Goal: Task Accomplishment & Management: Use online tool/utility

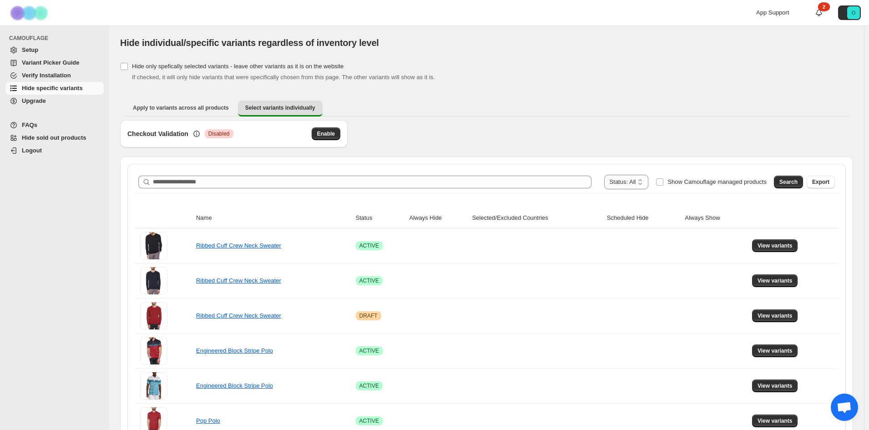
click at [357, 174] on div "**********" at bounding box center [487, 182] width 704 height 22
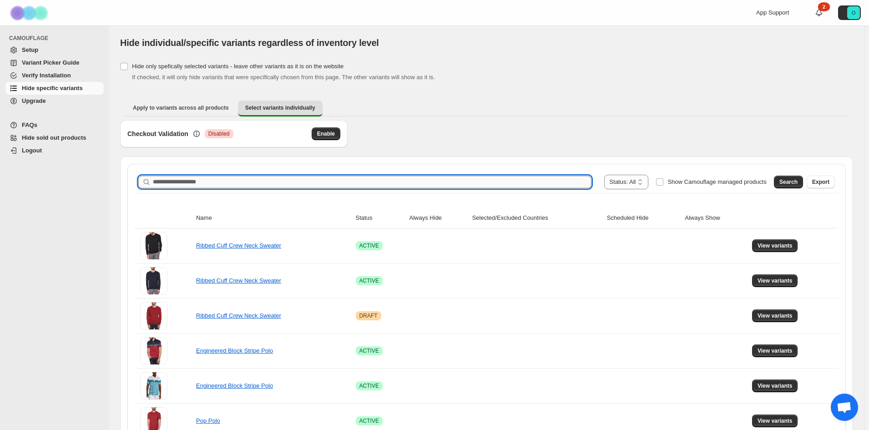
click at [351, 183] on input "Search product name" at bounding box center [372, 182] width 439 height 13
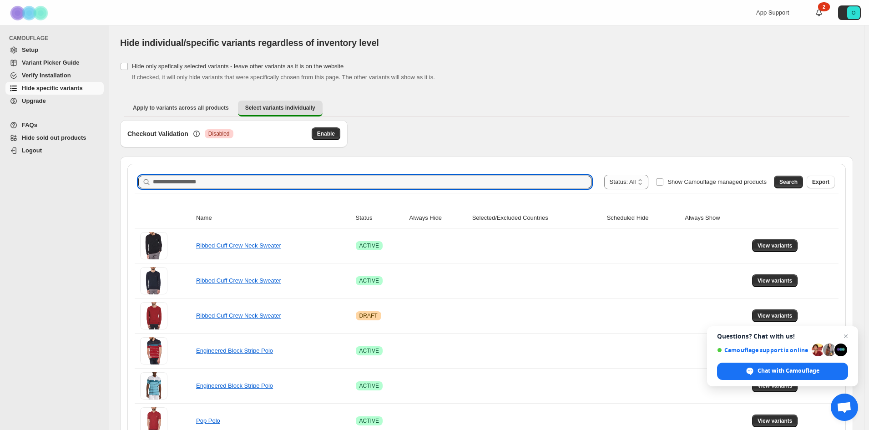
paste input "**********"
type input "**********"
click at [846, 333] on span "Close chat" at bounding box center [845, 336] width 11 height 11
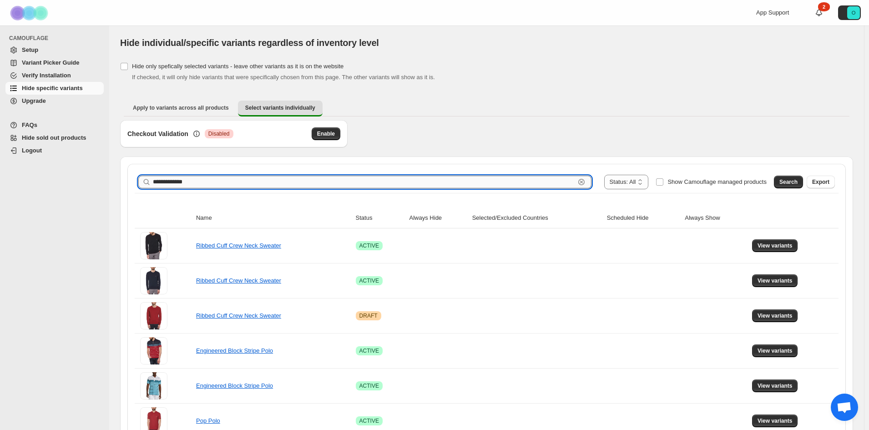
click at [486, 177] on input "**********" at bounding box center [364, 182] width 422 height 13
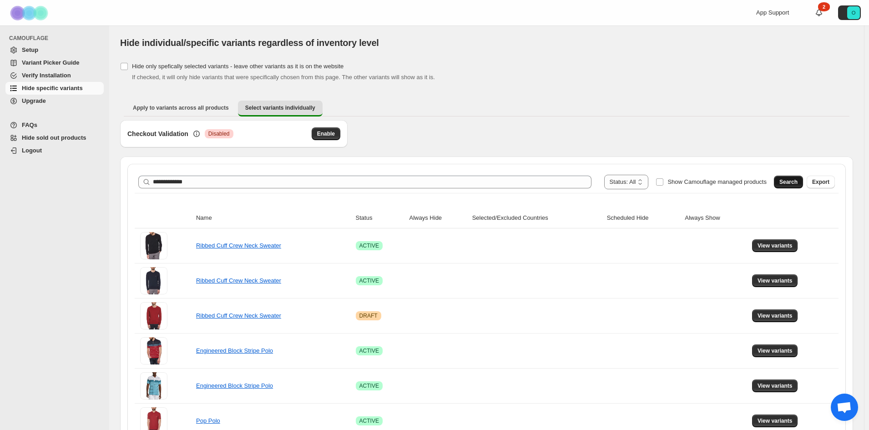
click at [800, 187] on button "Search" at bounding box center [788, 182] width 29 height 13
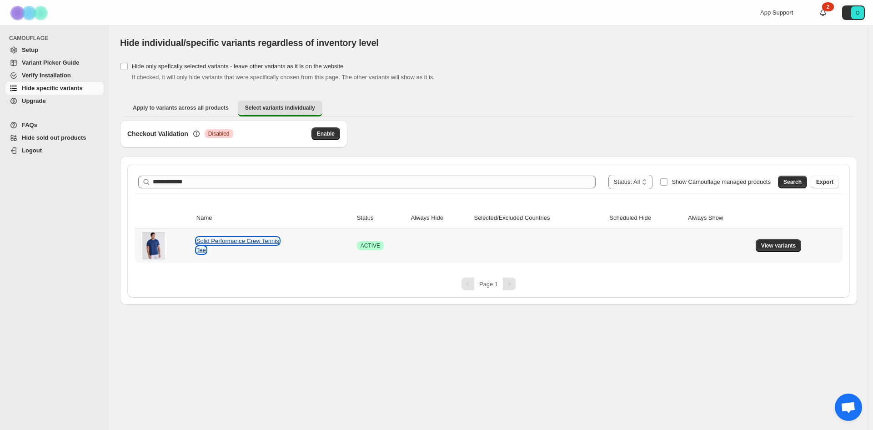
click at [232, 245] on link "Solid Performance Crew Tennis Tee" at bounding box center [238, 245] width 83 height 16
click at [790, 246] on span "View variants" at bounding box center [779, 245] width 35 height 7
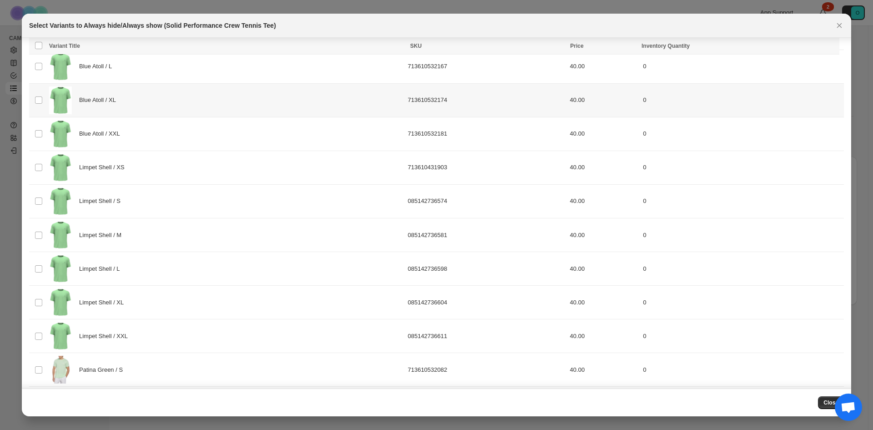
scroll to position [2865, 0]
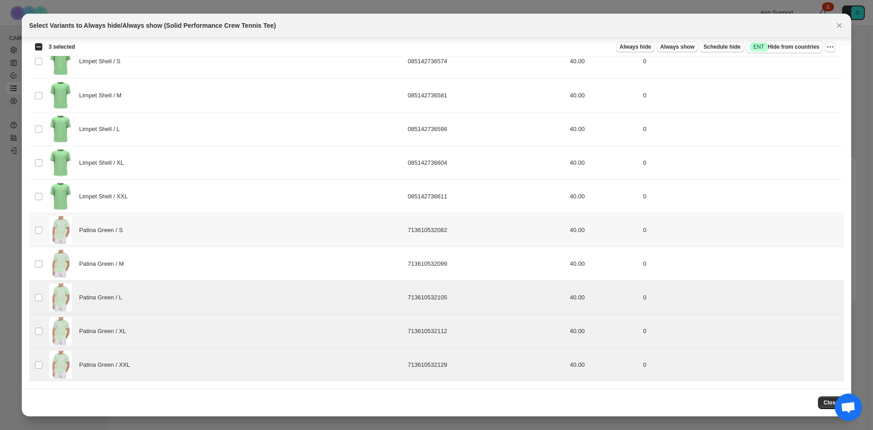
click at [37, 235] on td "Select product variant" at bounding box center [37, 230] width 17 height 34
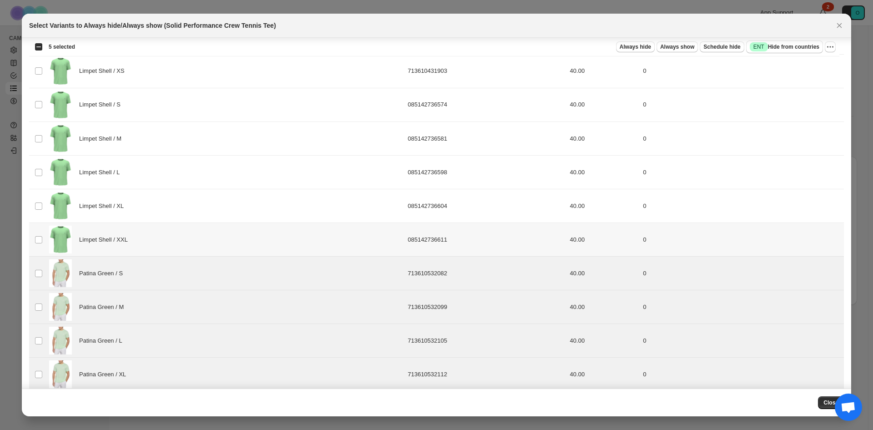
scroll to position [2728, 0]
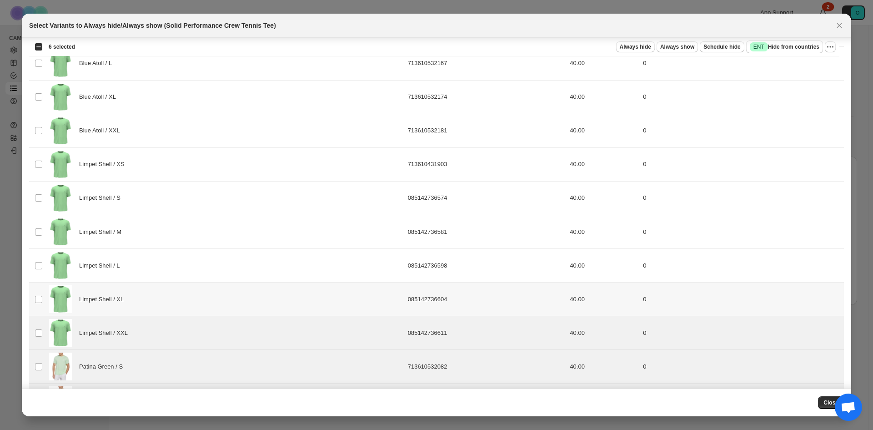
click at [41, 291] on td "Select product variant" at bounding box center [37, 300] width 17 height 34
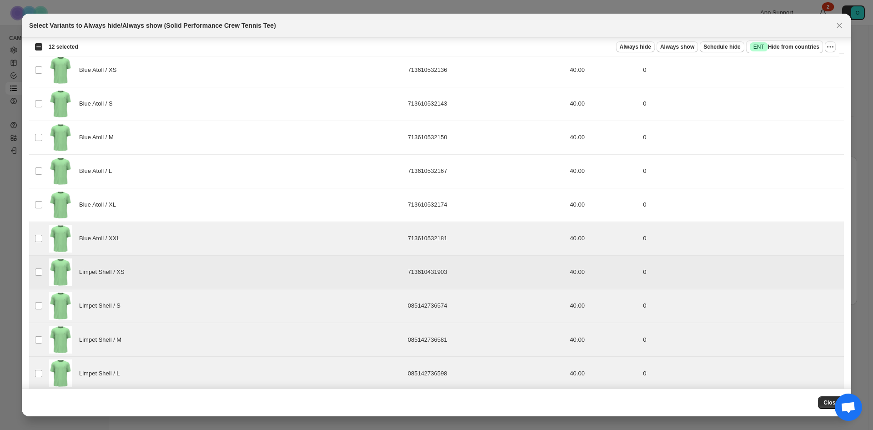
scroll to position [2592, 0]
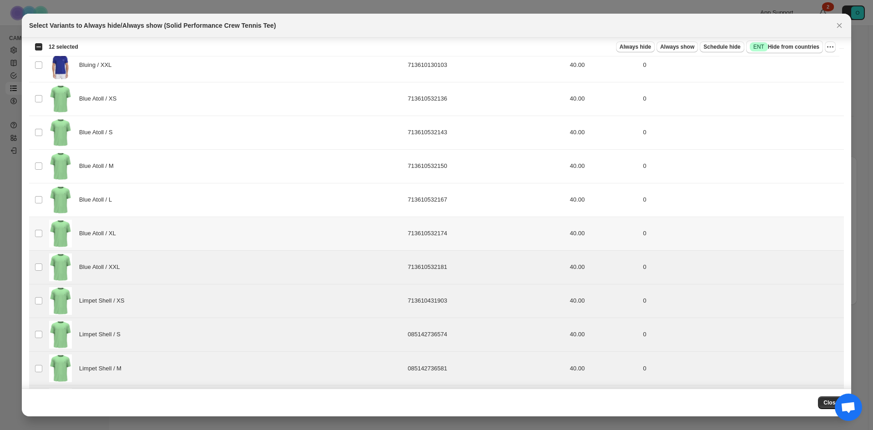
click at [38, 223] on td "Select product variant" at bounding box center [37, 234] width 17 height 34
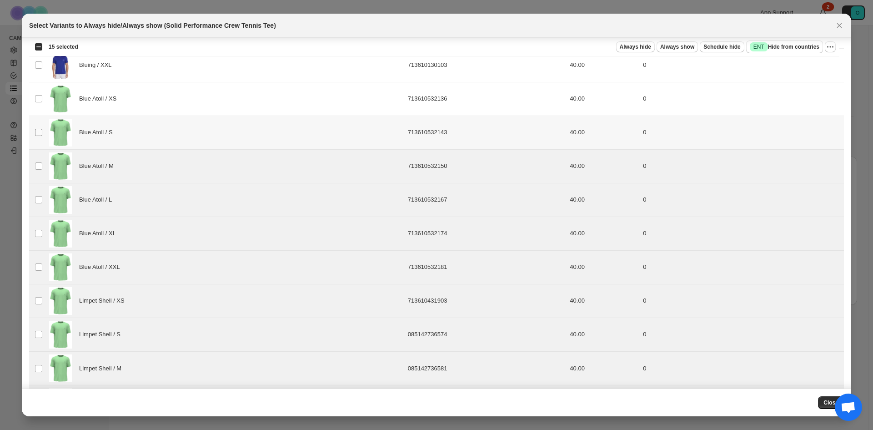
click at [41, 128] on span ":r7:" at bounding box center [39, 132] width 8 height 8
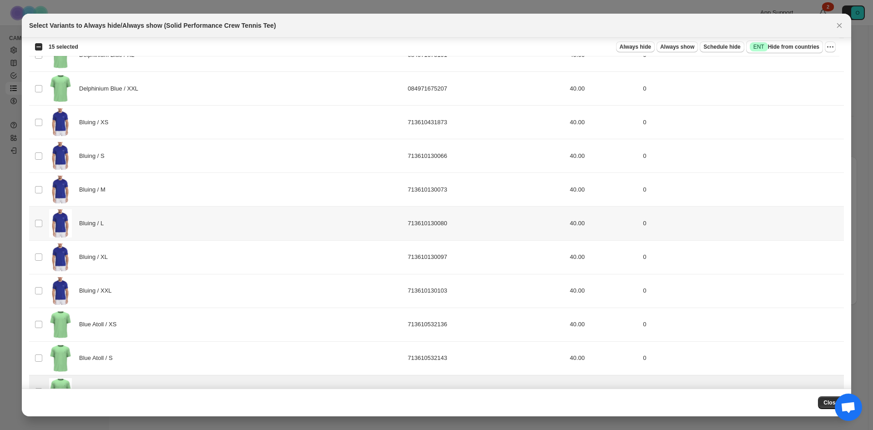
scroll to position [2364, 0]
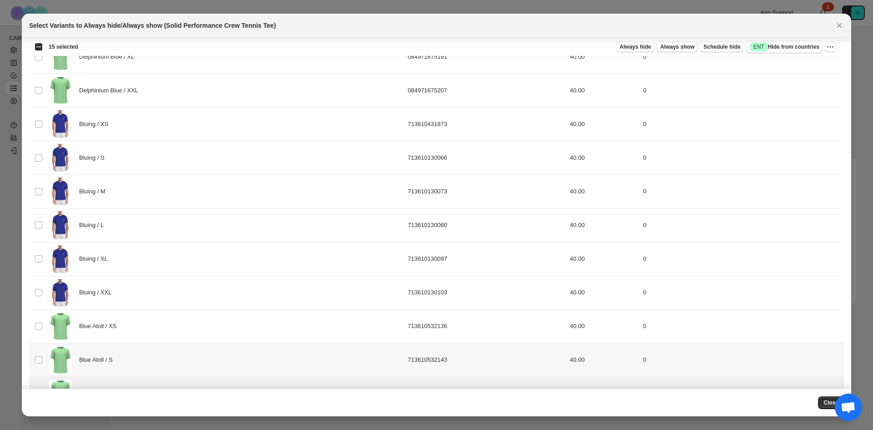
click at [40, 356] on span ":r7:" at bounding box center [39, 360] width 8 height 8
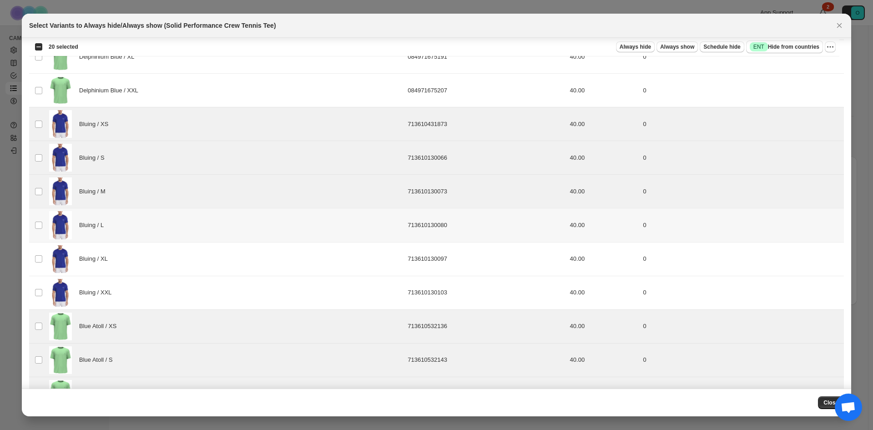
click at [35, 229] on span ":r7:" at bounding box center [39, 225] width 8 height 8
click at [35, 267] on td "Select product variant" at bounding box center [37, 259] width 17 height 34
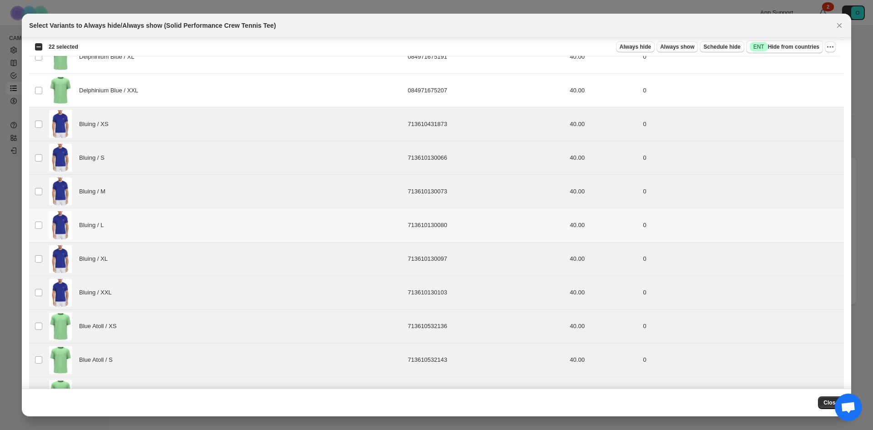
click at [41, 230] on td "Select product variant" at bounding box center [37, 225] width 17 height 34
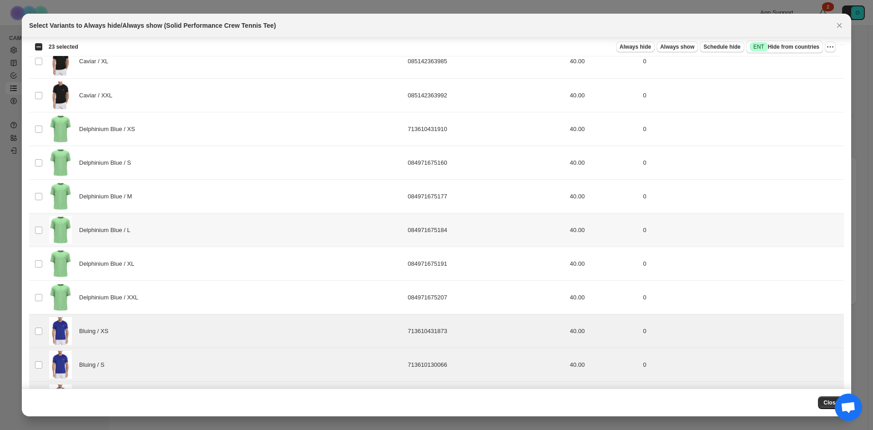
scroll to position [2137, 0]
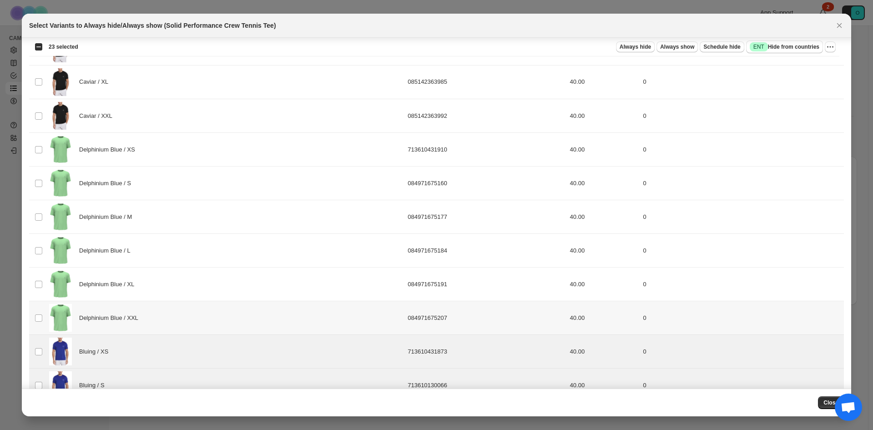
click at [35, 311] on td "Select product variant" at bounding box center [37, 318] width 17 height 34
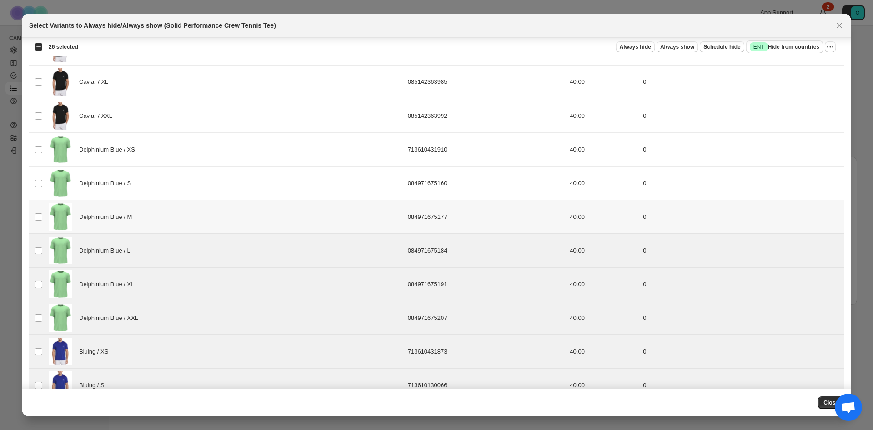
click at [43, 216] on td "Select product variant" at bounding box center [37, 217] width 17 height 34
click at [43, 185] on td "Select product variant" at bounding box center [37, 183] width 17 height 34
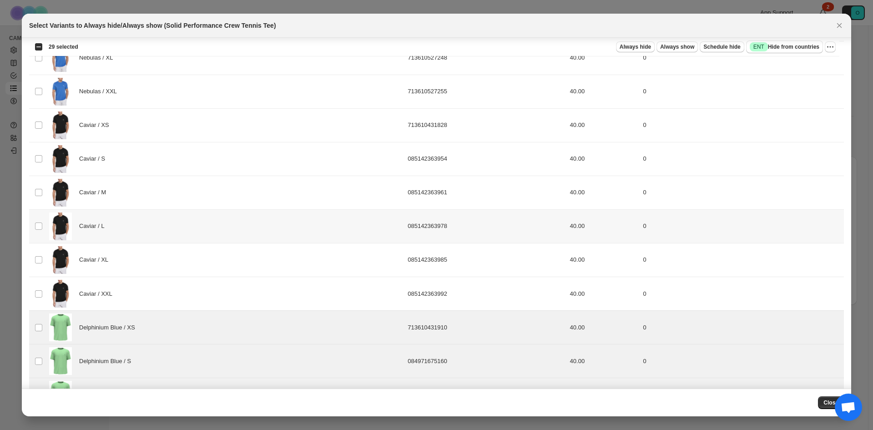
scroll to position [1955, 0]
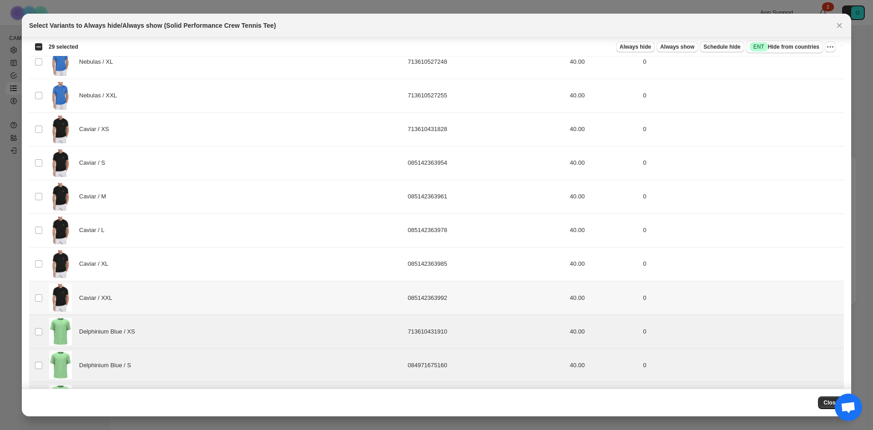
drag, startPoint x: 40, startPoint y: 292, endPoint x: 40, endPoint y: 257, distance: 35.0
click at [40, 290] on td "Select product variant" at bounding box center [37, 298] width 17 height 34
click at [40, 256] on td "Select product variant" at bounding box center [37, 264] width 17 height 34
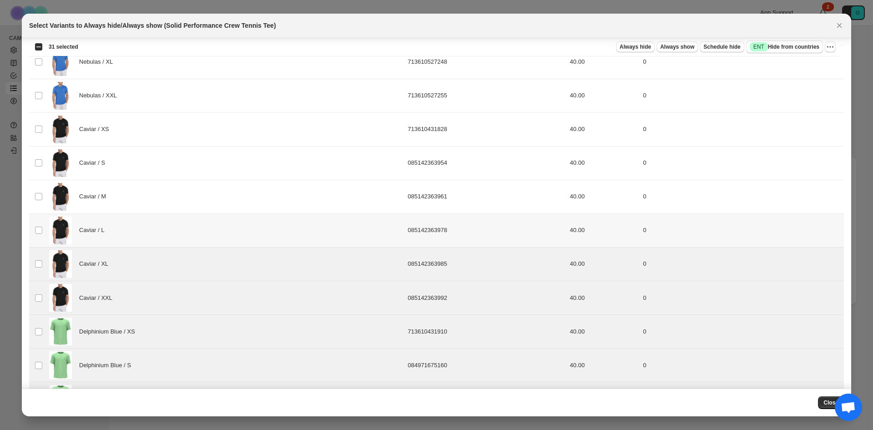
click at [37, 225] on td "Select product variant" at bounding box center [37, 230] width 17 height 34
click at [37, 191] on td "Select product variant" at bounding box center [37, 197] width 17 height 34
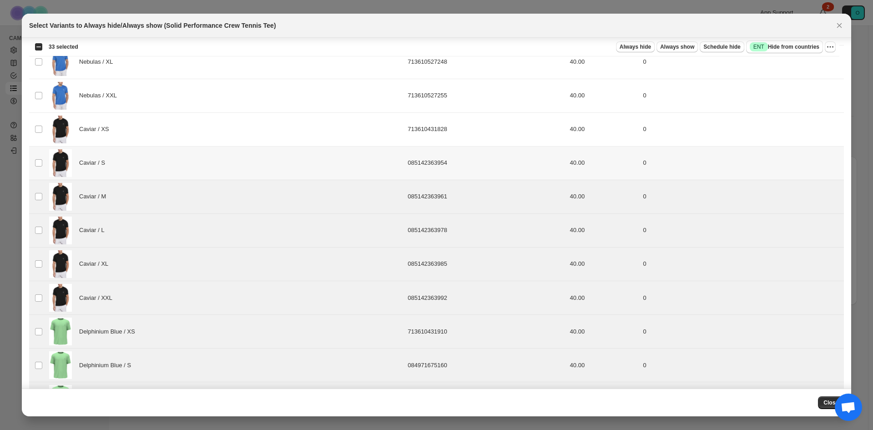
click at [42, 168] on td "Select product variant" at bounding box center [37, 163] width 17 height 34
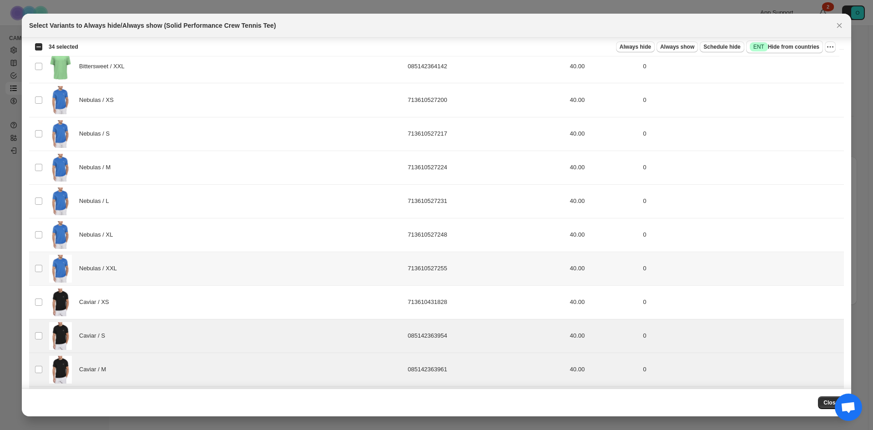
scroll to position [1773, 0]
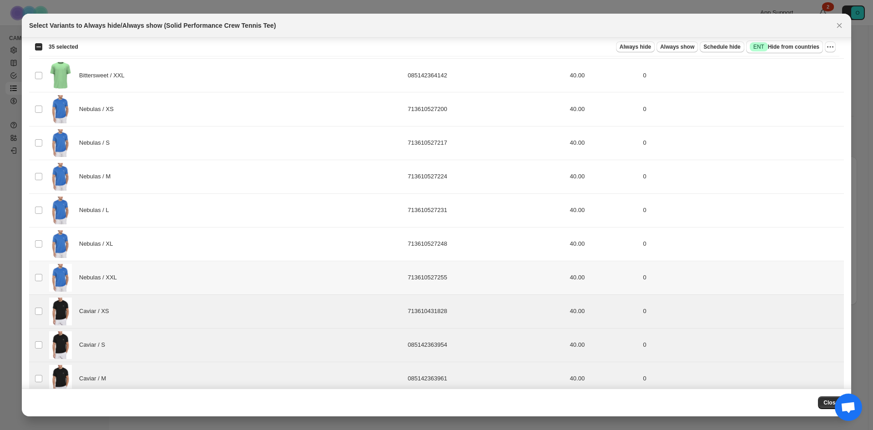
click at [40, 273] on td "Select product variant" at bounding box center [37, 278] width 17 height 34
drag, startPoint x: 40, startPoint y: 230, endPoint x: 40, endPoint y: 215, distance: 15.0
click at [40, 228] on td "Select product variant" at bounding box center [37, 244] width 17 height 34
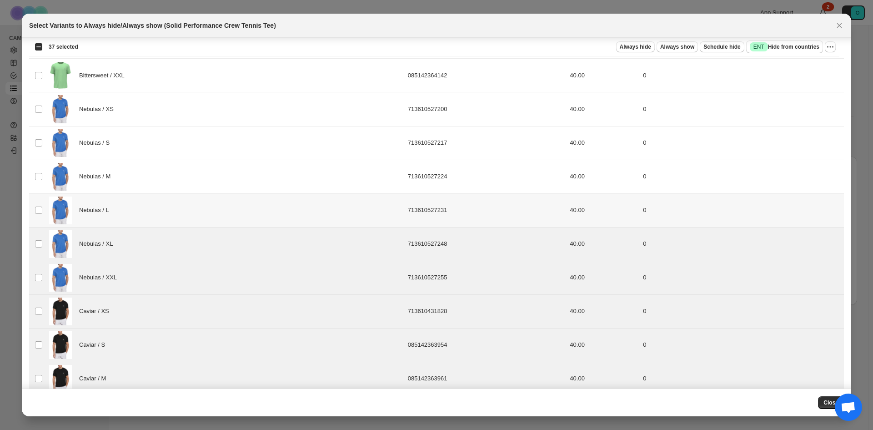
click at [40, 201] on td "Select product variant" at bounding box center [37, 210] width 17 height 34
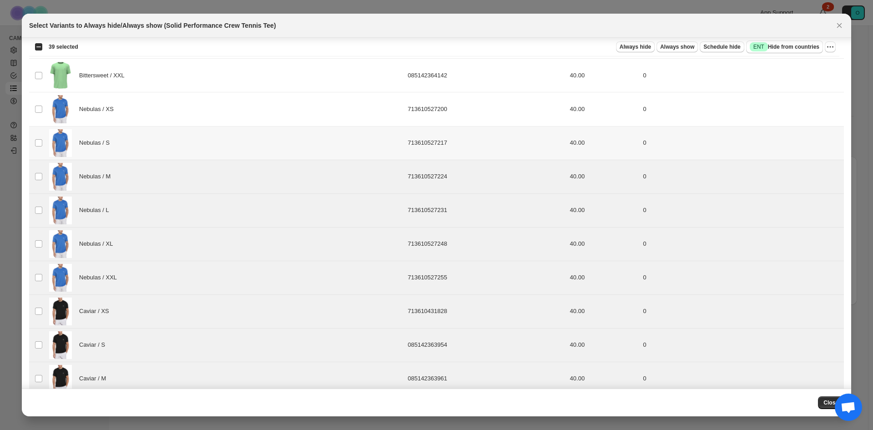
click at [38, 145] on td "Select product variant" at bounding box center [37, 143] width 17 height 34
click at [40, 122] on td "Select product variant" at bounding box center [37, 109] width 17 height 34
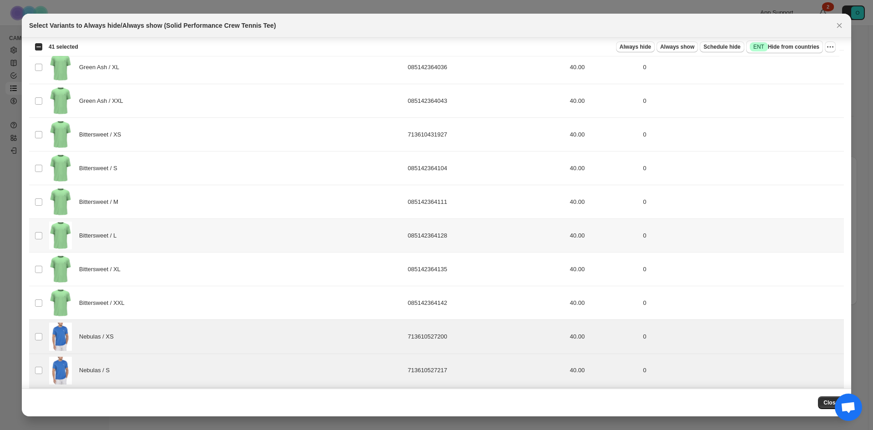
scroll to position [1363, 0]
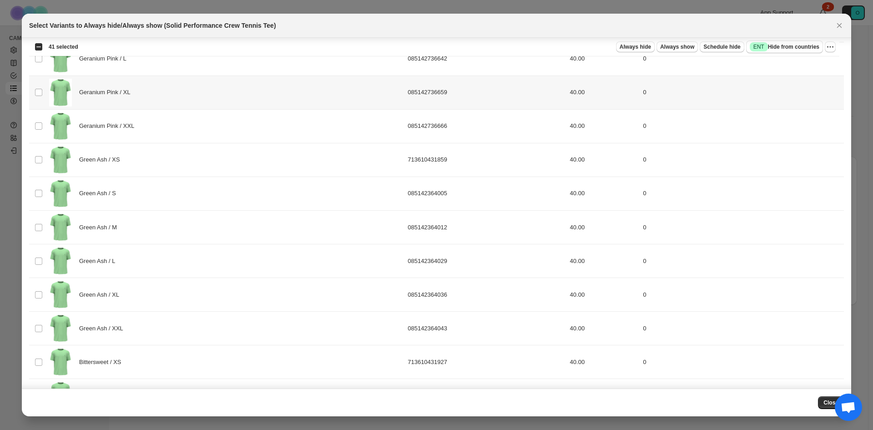
click at [39, 46] on div "Select all 94 product variants 41 selected" at bounding box center [57, 47] width 44 height 8
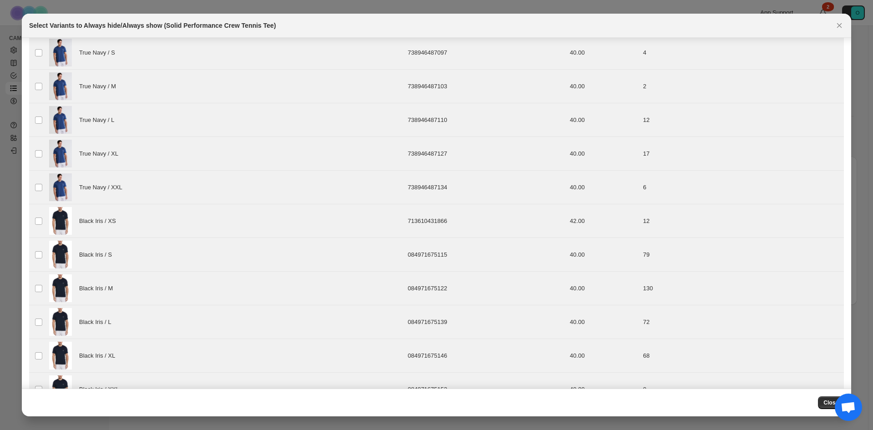
scroll to position [0, 0]
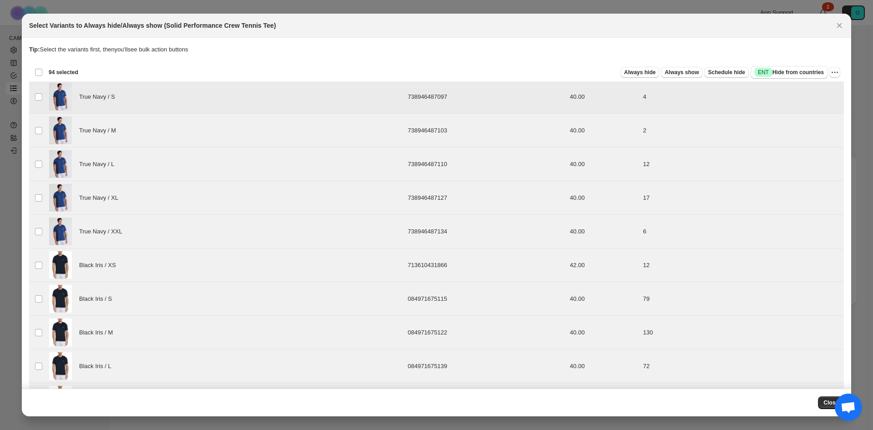
click at [39, 91] on td "Select product variant" at bounding box center [37, 97] width 17 height 34
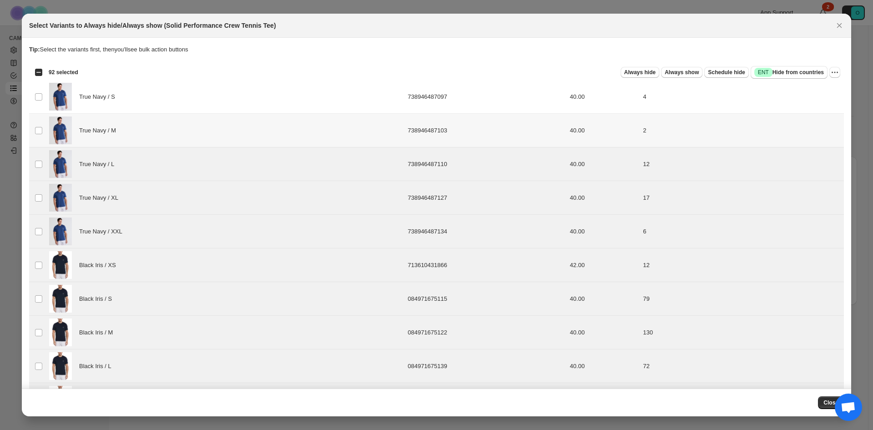
click at [35, 161] on td "Select product variant" at bounding box center [37, 164] width 17 height 34
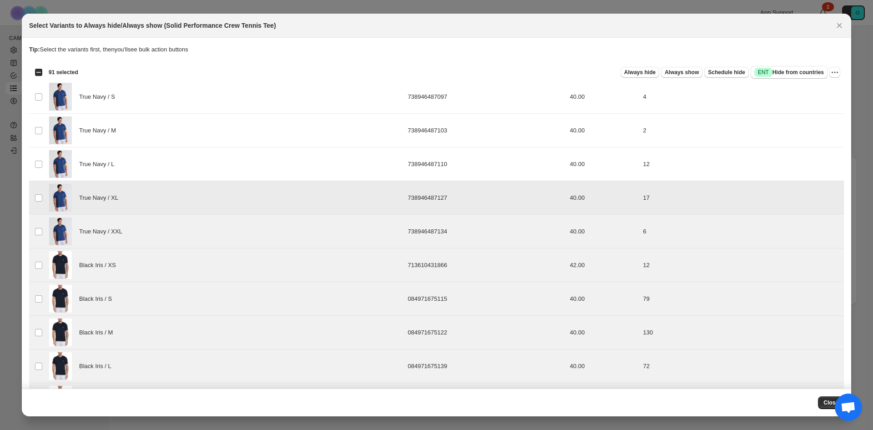
click at [35, 191] on td "Select product variant" at bounding box center [37, 198] width 17 height 34
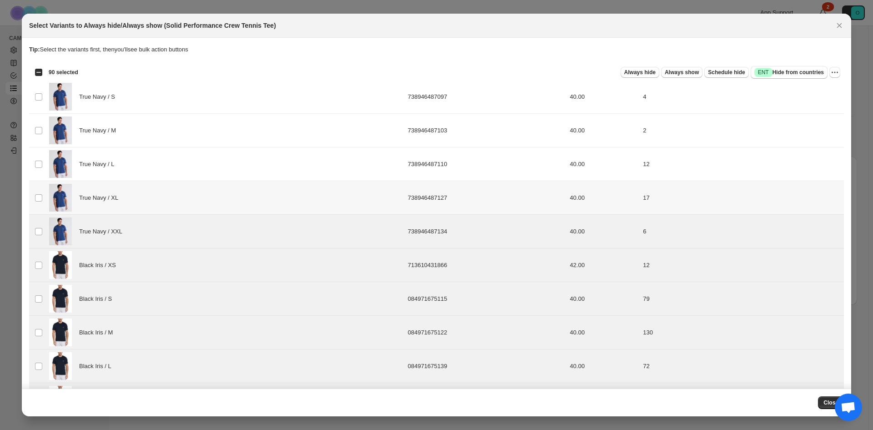
drag, startPoint x: 37, startPoint y: 213, endPoint x: 37, endPoint y: 245, distance: 31.4
click at [37, 214] on td "Select product variant" at bounding box center [37, 198] width 17 height 34
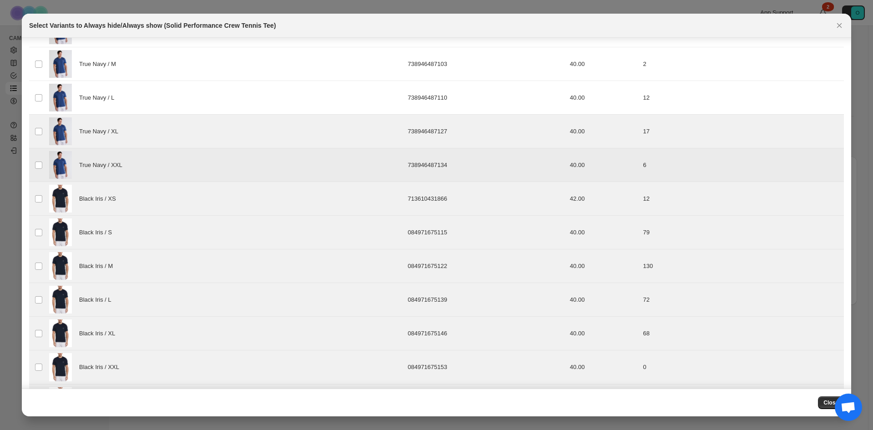
scroll to position [109, 0]
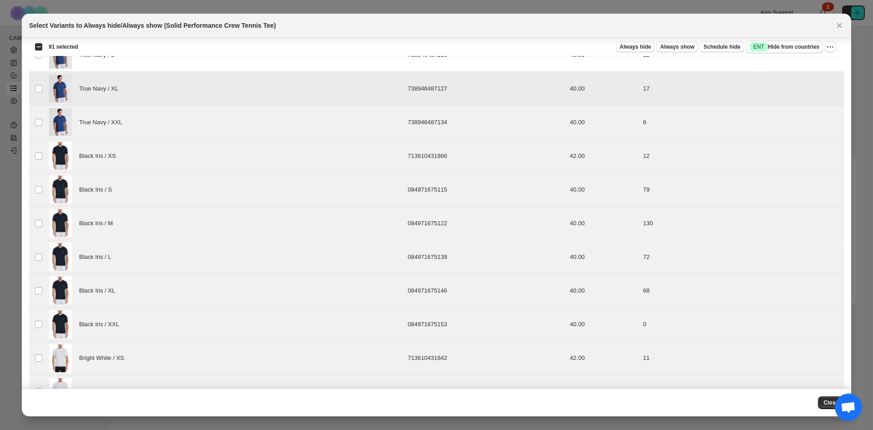
click at [36, 96] on td "Select product variant" at bounding box center [37, 89] width 17 height 34
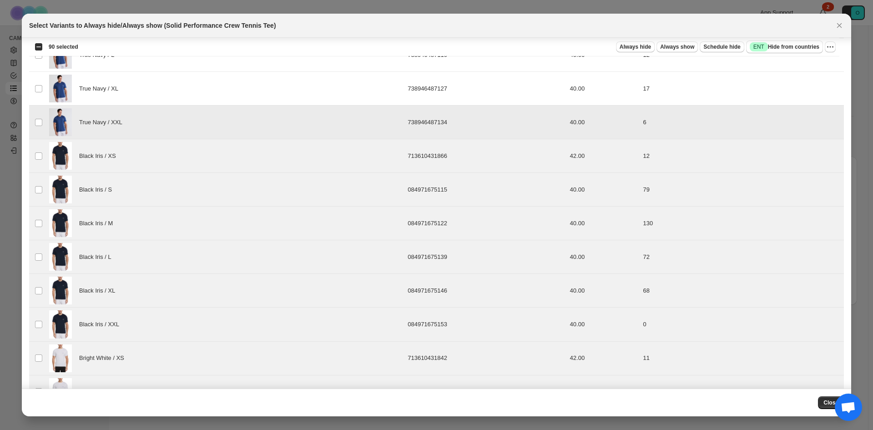
click at [39, 131] on td "Select product variant" at bounding box center [37, 123] width 17 height 34
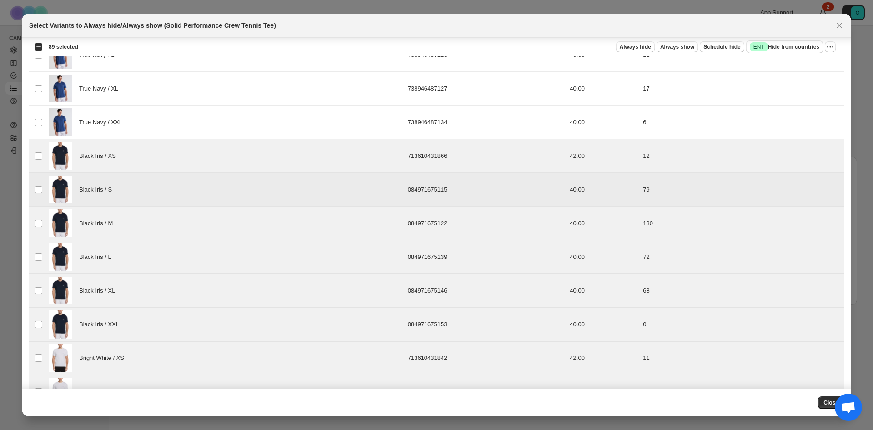
click at [40, 180] on td "Select product variant" at bounding box center [37, 190] width 17 height 34
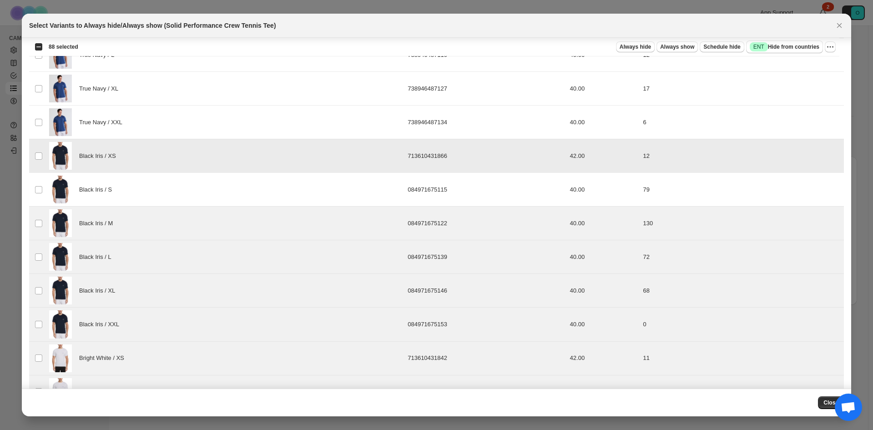
click at [46, 161] on td "Black Iris / XS" at bounding box center [225, 156] width 359 height 34
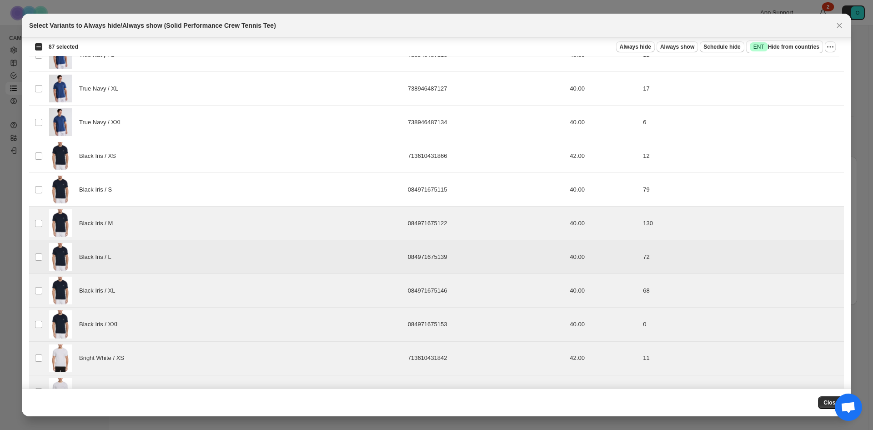
click at [36, 247] on td "Select product variant" at bounding box center [37, 257] width 17 height 34
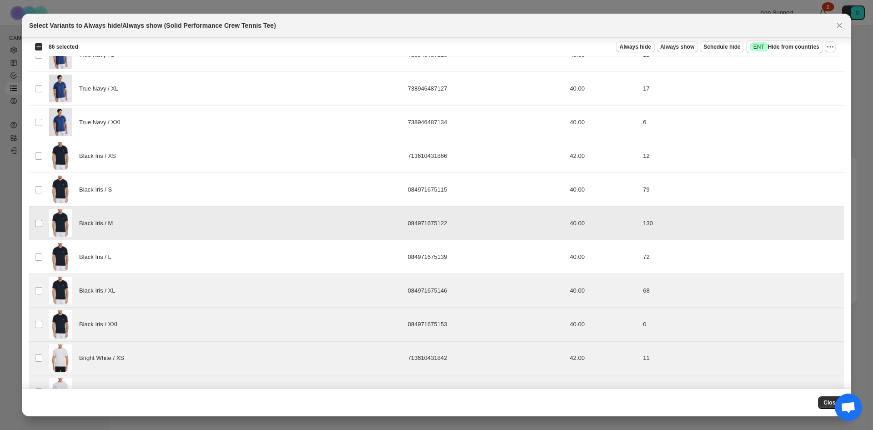
click at [38, 224] on td "Select product variant" at bounding box center [37, 224] width 17 height 34
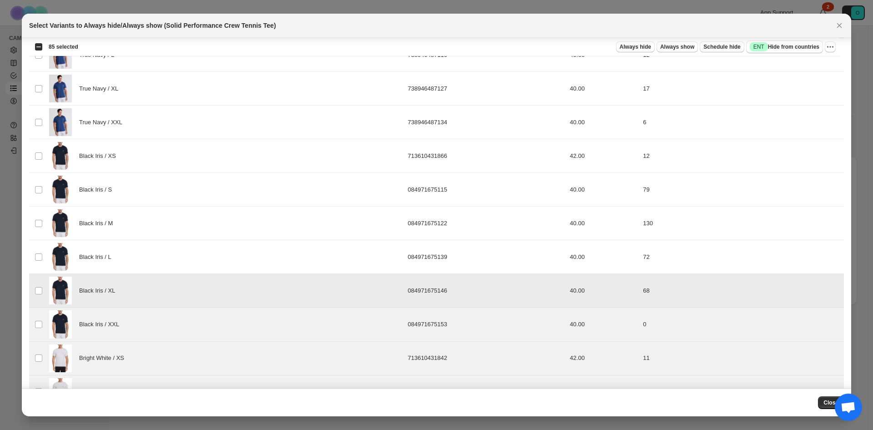
click at [40, 302] on td "Select product variant" at bounding box center [37, 291] width 17 height 34
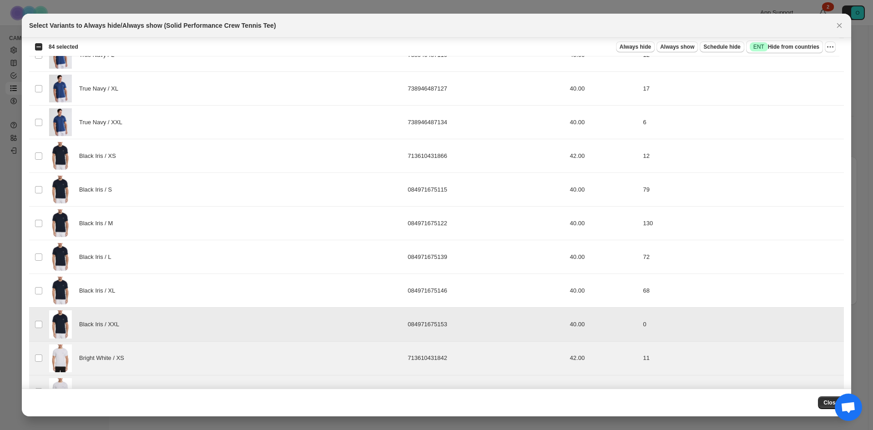
click at [40, 332] on td "Select product variant" at bounding box center [37, 325] width 17 height 34
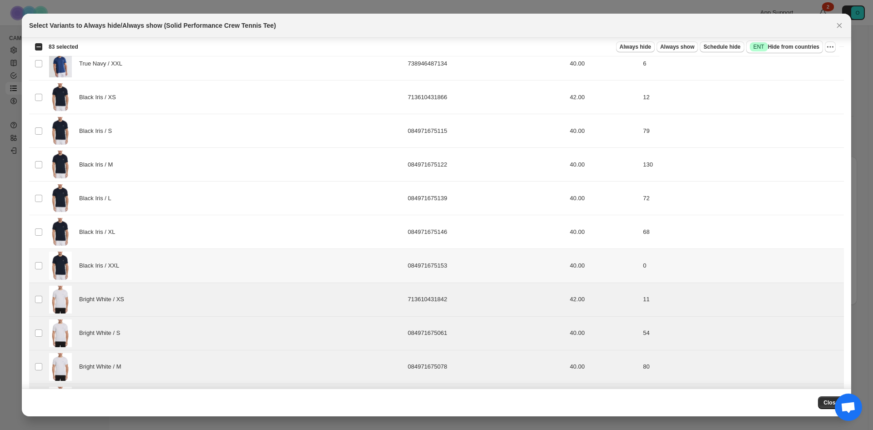
scroll to position [173, 0]
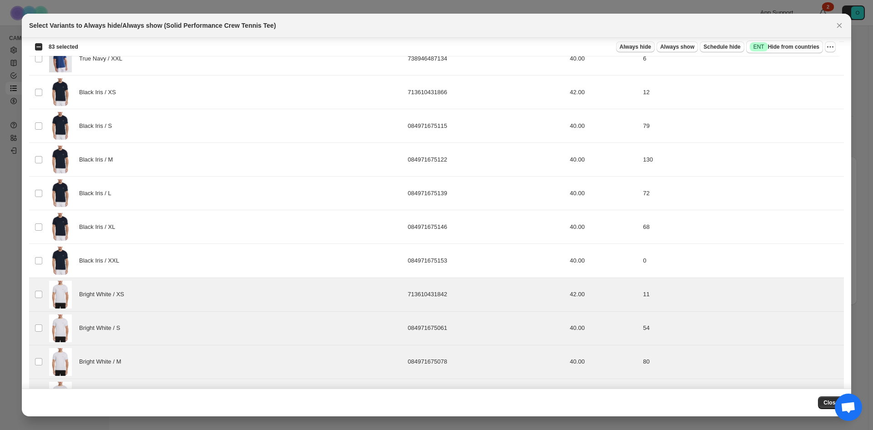
click at [650, 47] on span "Always hide" at bounding box center [635, 46] width 31 height 7
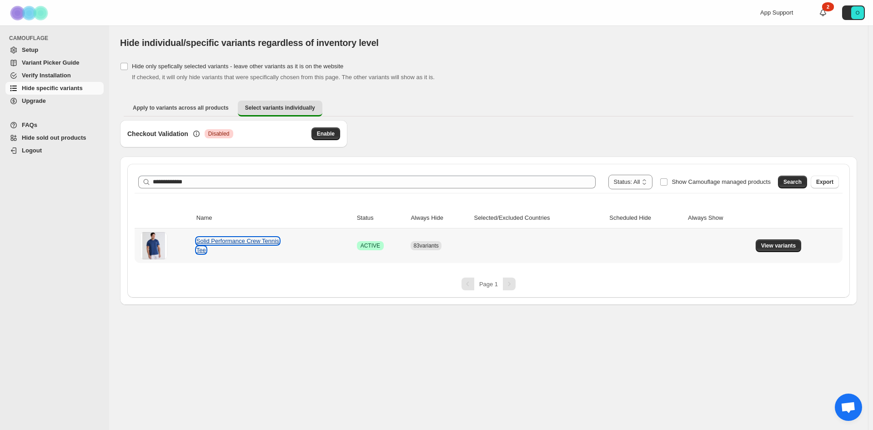
click at [258, 247] on link "Solid Performance Crew Tennis Tee" at bounding box center [238, 245] width 83 height 16
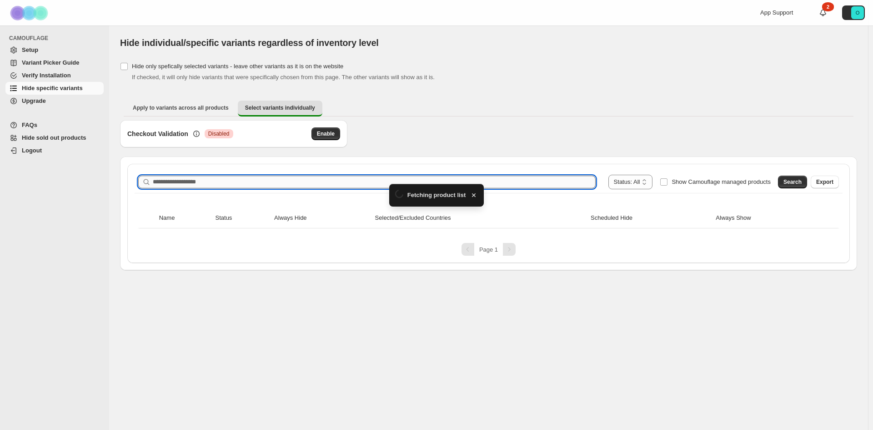
click at [207, 182] on input "Search product name" at bounding box center [374, 182] width 443 height 13
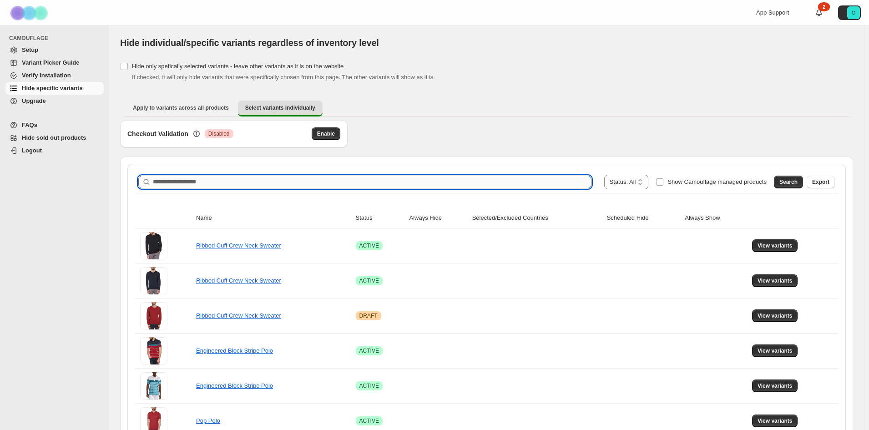
paste input "**********"
type input "**********"
click at [787, 186] on button "Search" at bounding box center [788, 182] width 29 height 13
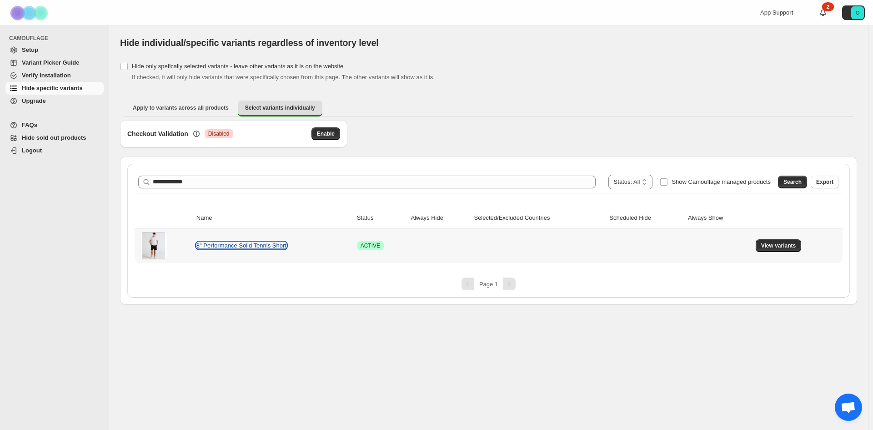
click at [216, 247] on link "8" Performance Solid Tennis Short" at bounding box center [242, 245] width 90 height 7
click at [799, 244] on button "View variants" at bounding box center [779, 245] width 46 height 13
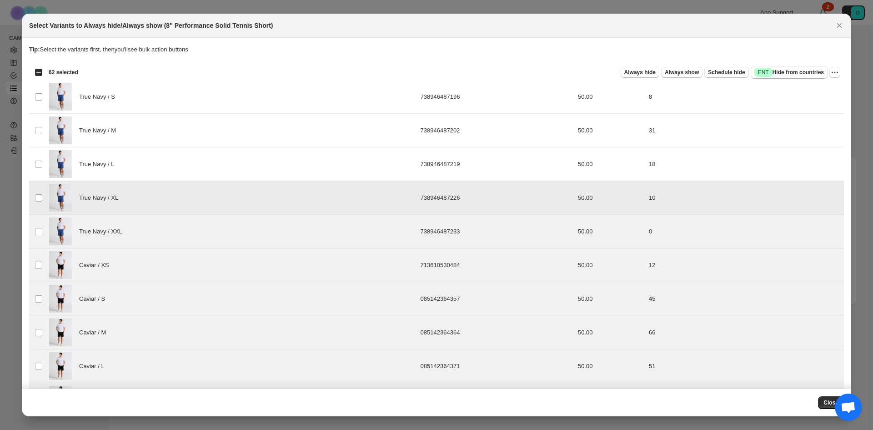
drag, startPoint x: 38, startPoint y: 193, endPoint x: 41, endPoint y: 217, distance: 23.9
click at [38, 193] on td "Select product variant" at bounding box center [37, 198] width 17 height 34
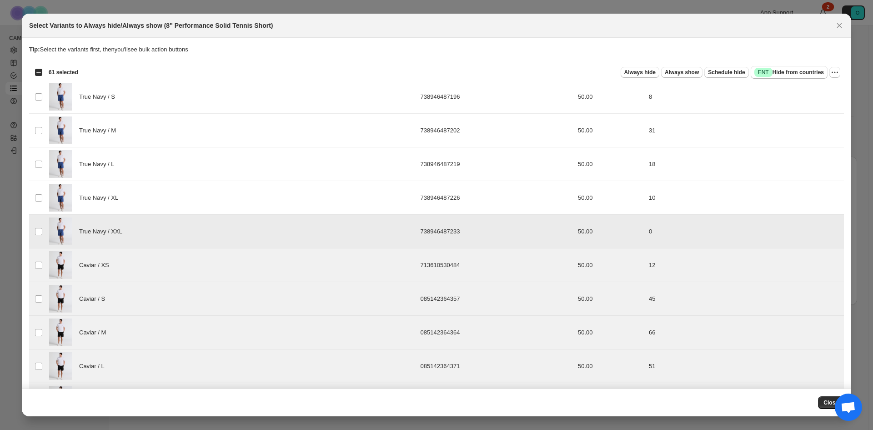
click at [41, 218] on td "Select product variant" at bounding box center [37, 232] width 17 height 34
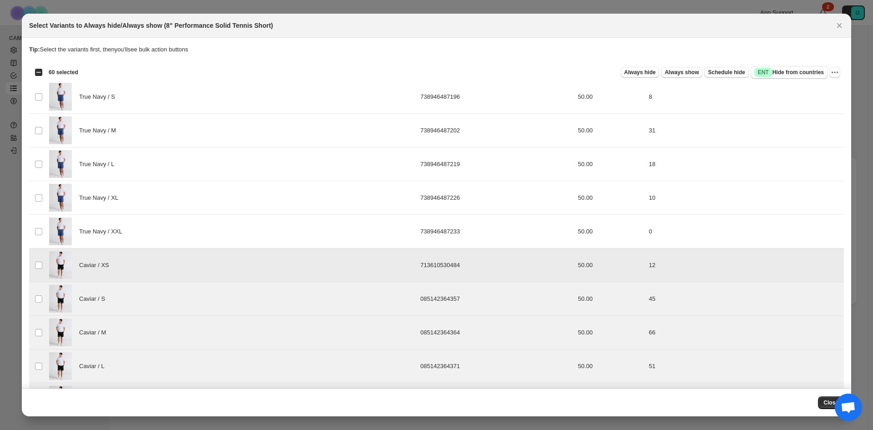
click at [35, 270] on td "Select product variant" at bounding box center [37, 265] width 17 height 34
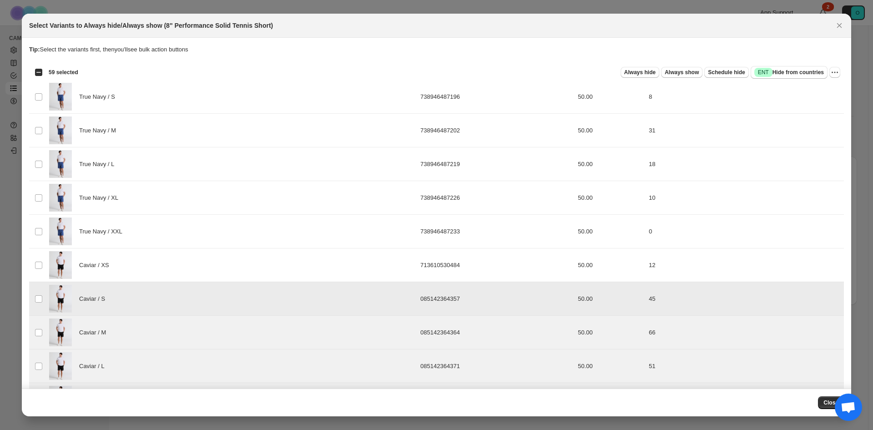
click at [35, 307] on td "Select product variant" at bounding box center [37, 299] width 17 height 34
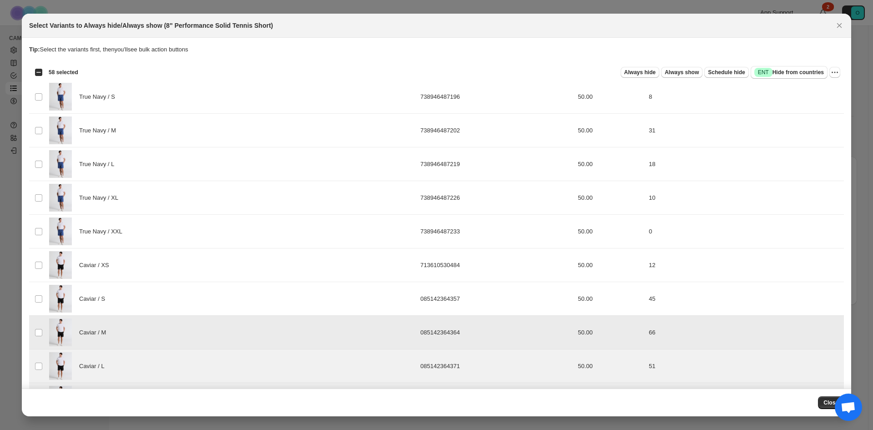
click at [35, 327] on td "Select product variant" at bounding box center [37, 333] width 17 height 34
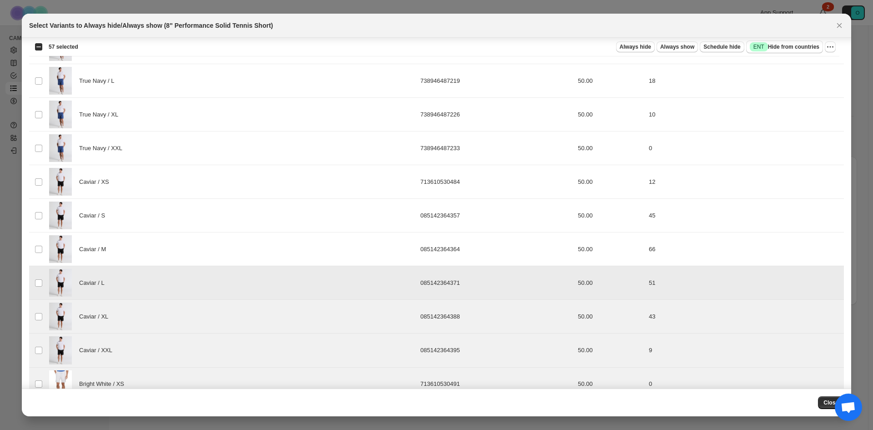
scroll to position [91, 0]
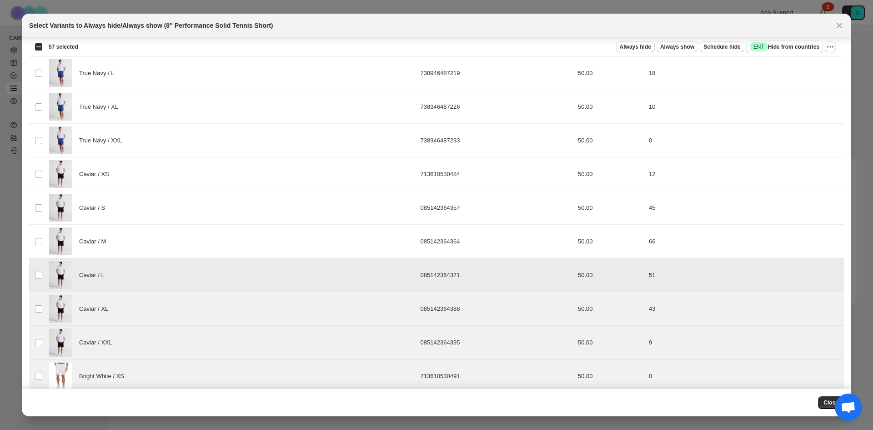
click at [43, 277] on td "Select product variant" at bounding box center [37, 275] width 17 height 34
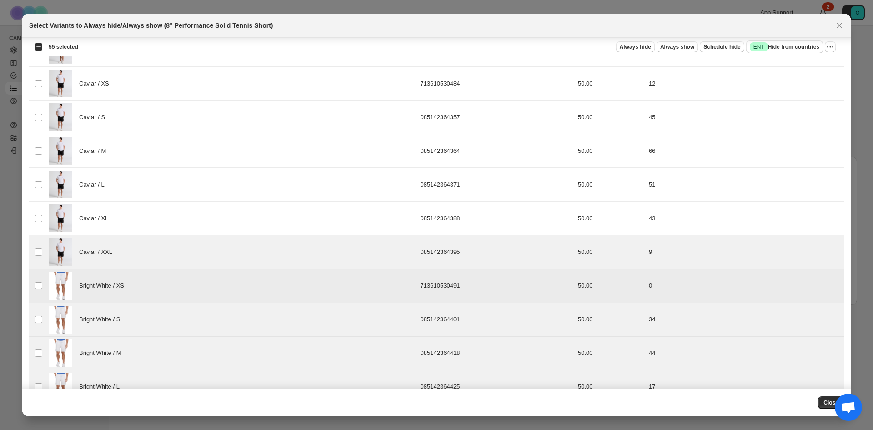
scroll to position [182, 0]
click at [34, 244] on td "Select product variant" at bounding box center [37, 252] width 17 height 34
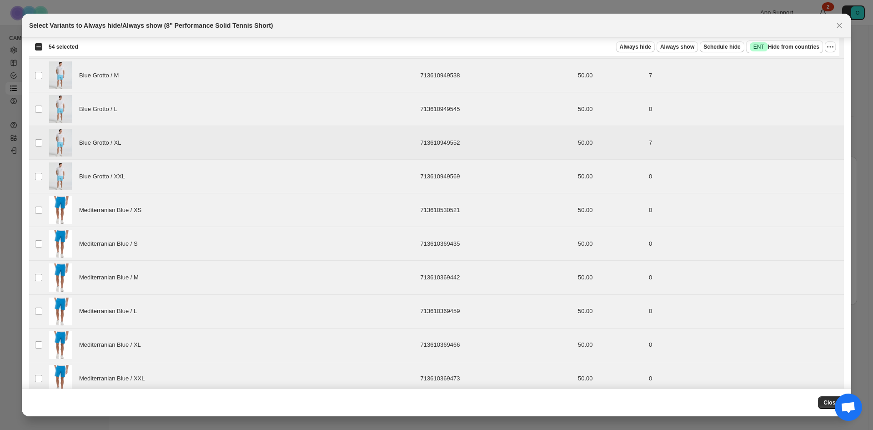
scroll to position [864, 0]
drag, startPoint x: 44, startPoint y: 207, endPoint x: 40, endPoint y: 253, distance: 46.2
click at [44, 208] on td "Select product variant" at bounding box center [37, 209] width 17 height 34
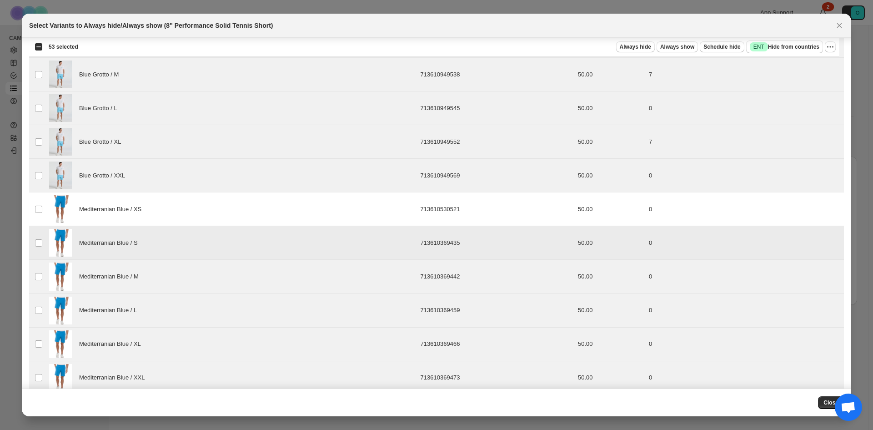
click at [39, 247] on td "Select product variant" at bounding box center [37, 243] width 17 height 34
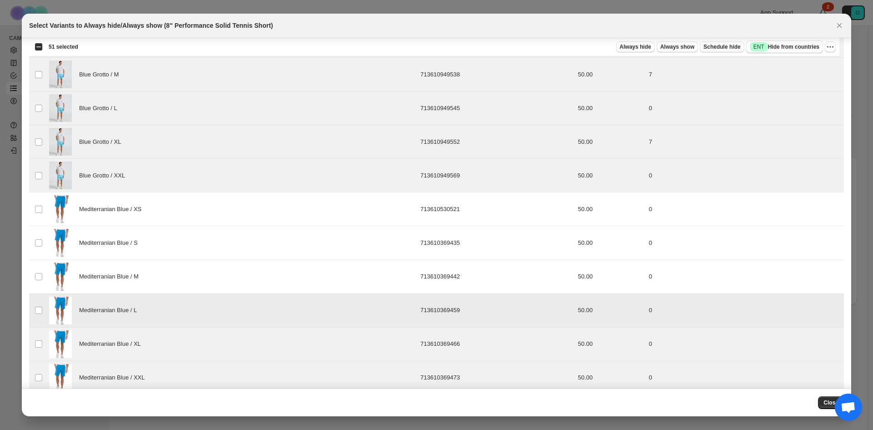
click at [36, 304] on td "Select product variant" at bounding box center [37, 310] width 17 height 34
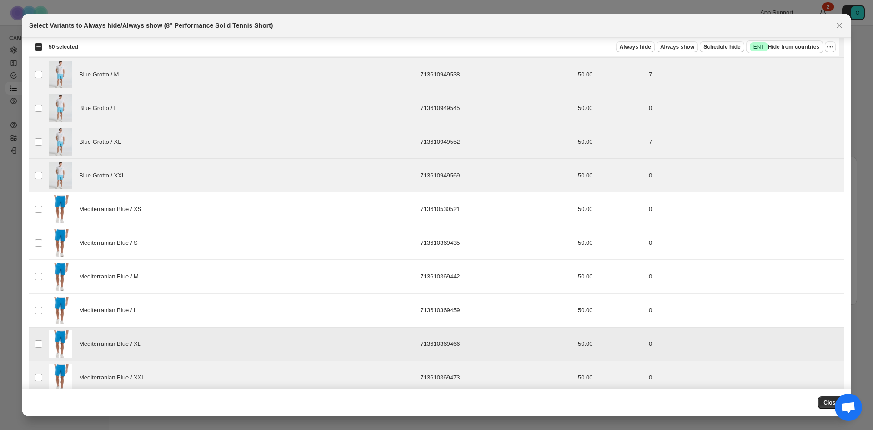
click at [33, 345] on td "Select product variant" at bounding box center [37, 344] width 17 height 34
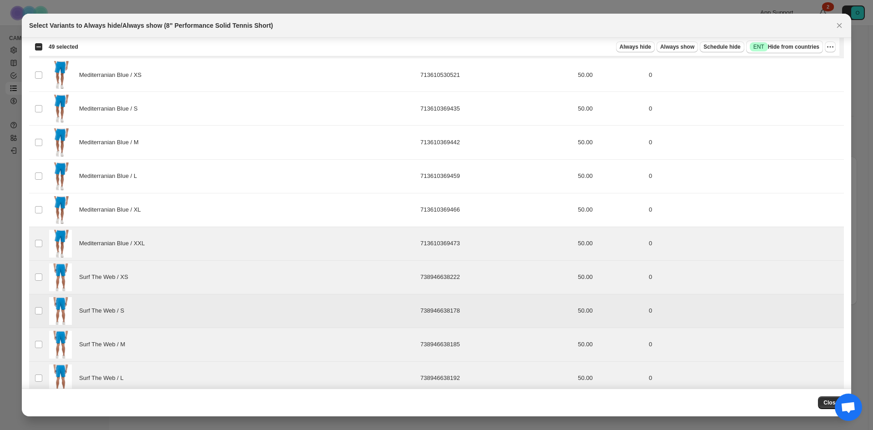
scroll to position [1001, 0]
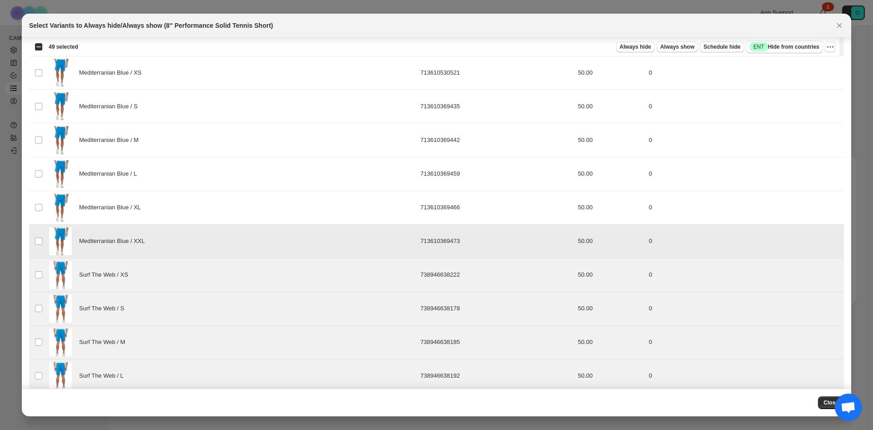
click at [47, 238] on td "Mediterranian Blue / XXL" at bounding box center [232, 241] width 372 height 34
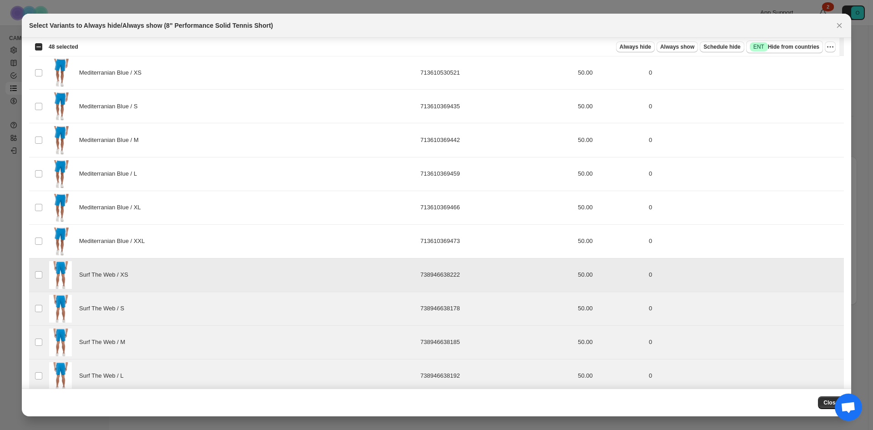
click at [42, 279] on span ":r7:" at bounding box center [39, 275] width 8 height 8
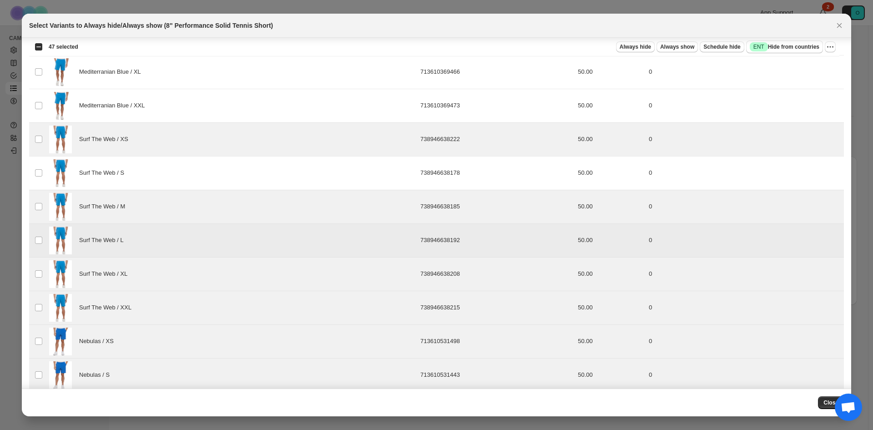
scroll to position [1137, 0]
click at [40, 131] on td "Select product variant" at bounding box center [37, 138] width 17 height 34
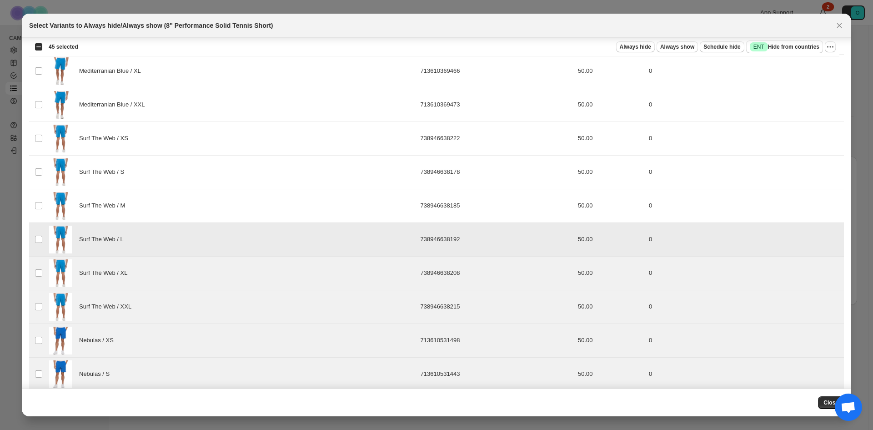
click at [40, 249] on td "Select product variant" at bounding box center [37, 239] width 17 height 34
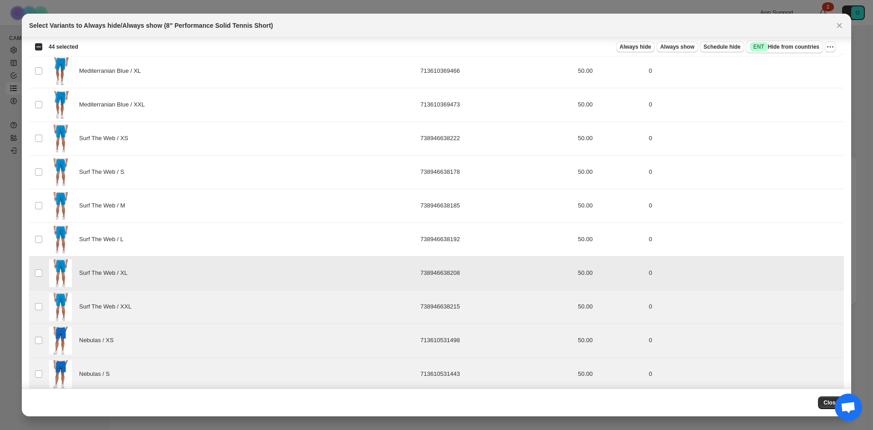
click at [38, 277] on td "Select product variant" at bounding box center [37, 273] width 17 height 34
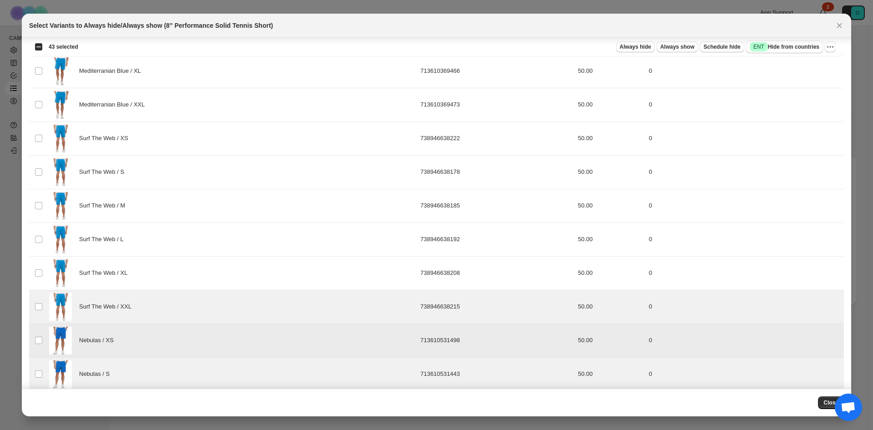
click at [33, 334] on td "Select product variant" at bounding box center [37, 340] width 17 height 34
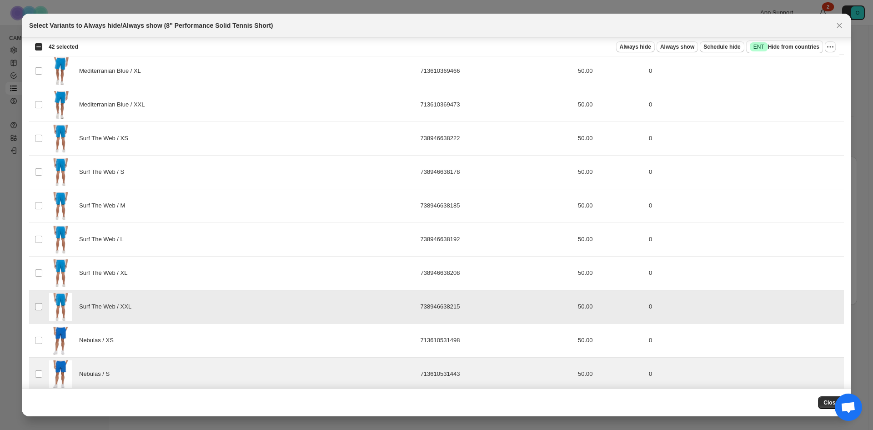
click at [38, 311] on td "Select product variant" at bounding box center [37, 307] width 17 height 34
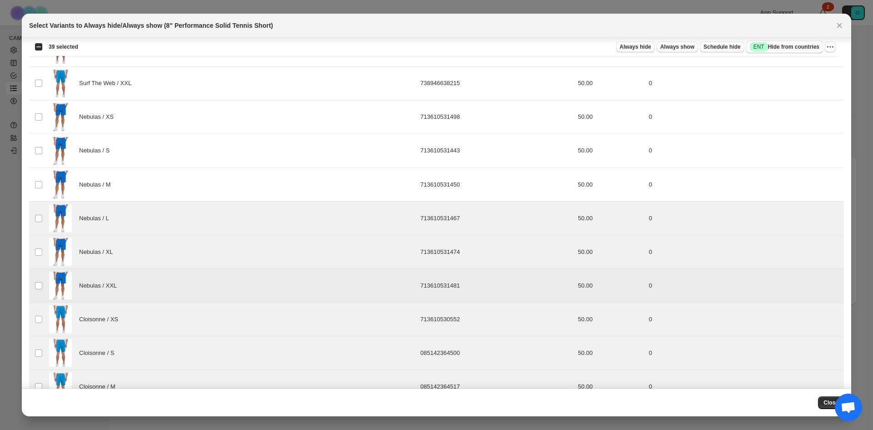
scroll to position [1410, 0]
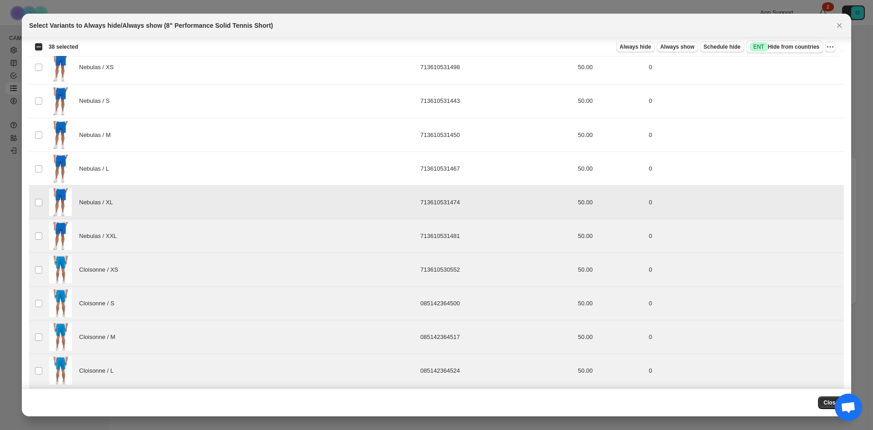
click at [38, 210] on td "Select product variant" at bounding box center [37, 203] width 17 height 34
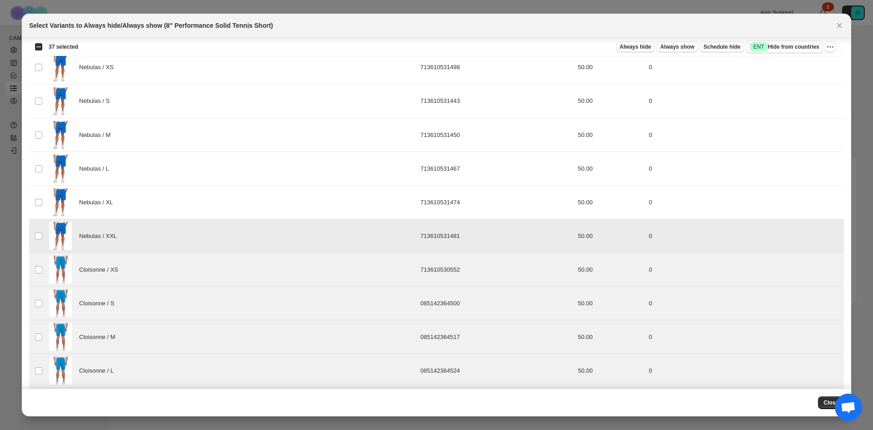
click at [38, 243] on td "Select product variant" at bounding box center [37, 236] width 17 height 34
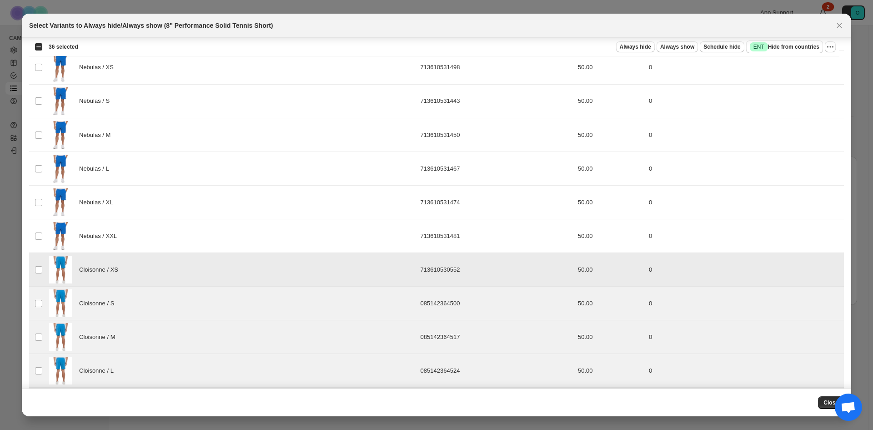
click at [38, 287] on td "Select product variant" at bounding box center [37, 304] width 17 height 34
click at [34, 319] on td "Select product variant" at bounding box center [37, 304] width 17 height 34
click at [33, 334] on td "Select product variant" at bounding box center [37, 337] width 17 height 34
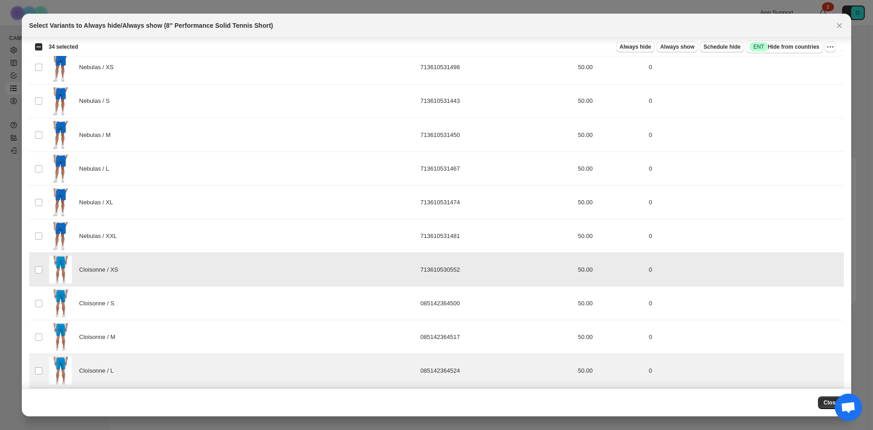
click at [39, 276] on td "Select product variant" at bounding box center [37, 270] width 17 height 34
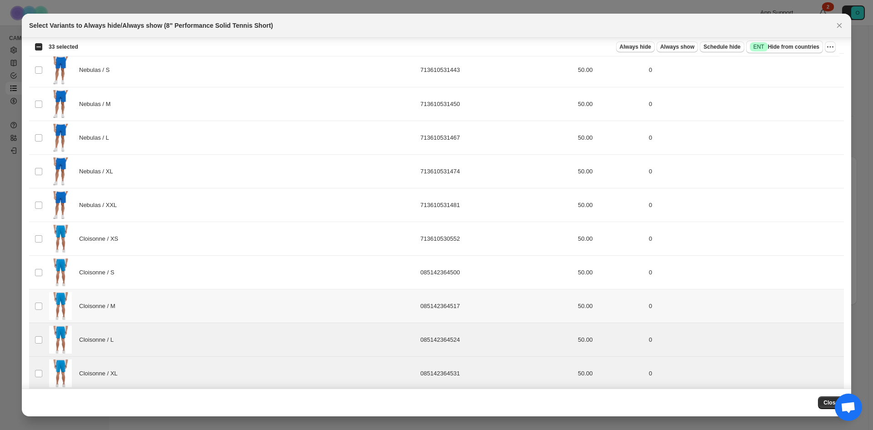
scroll to position [1547, 0]
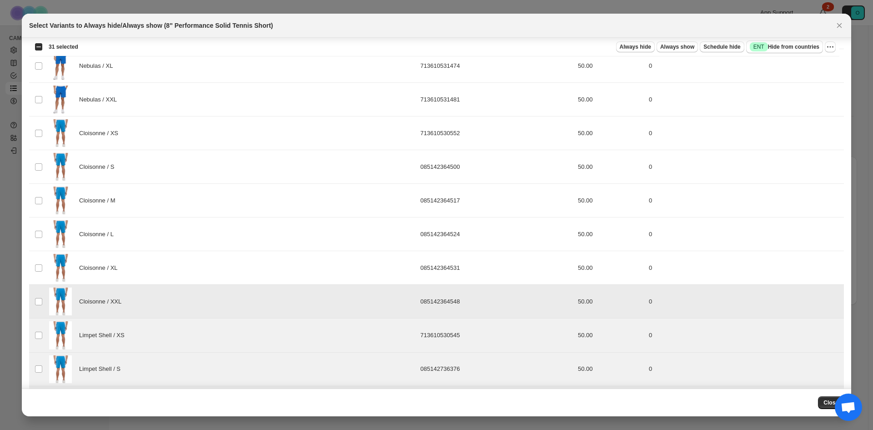
click at [33, 310] on td "Select product variant" at bounding box center [37, 302] width 17 height 34
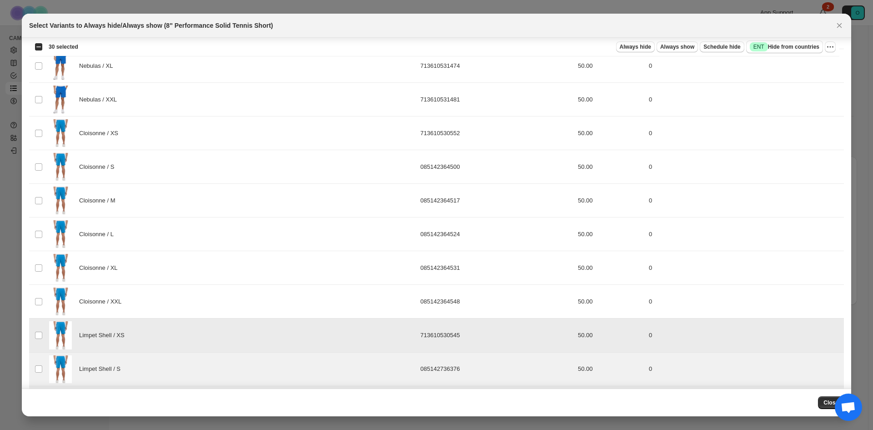
click at [33, 338] on td "Select product variant" at bounding box center [37, 335] width 17 height 34
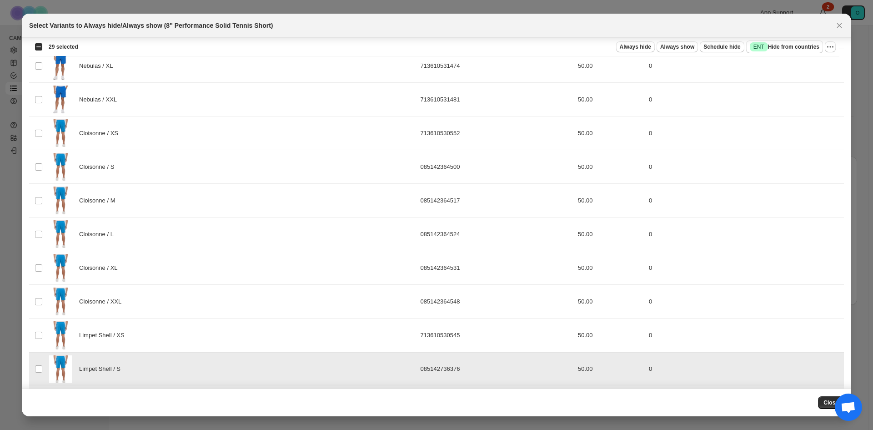
click at [29, 374] on td "Select product variant" at bounding box center [37, 369] width 17 height 34
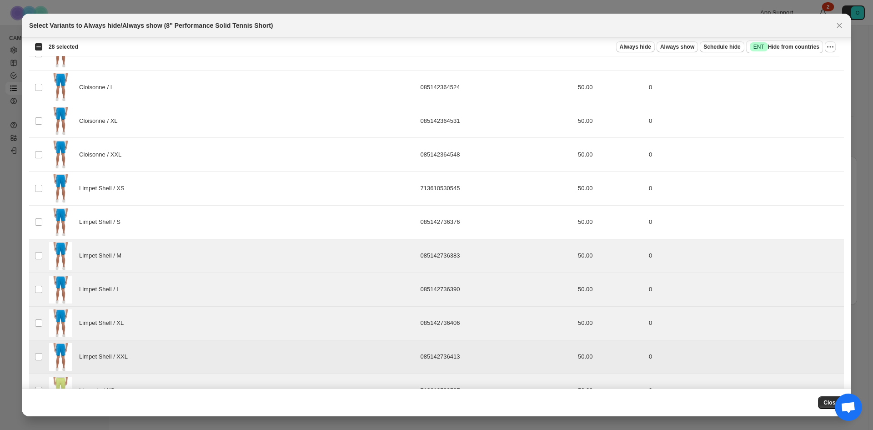
scroll to position [1729, 0]
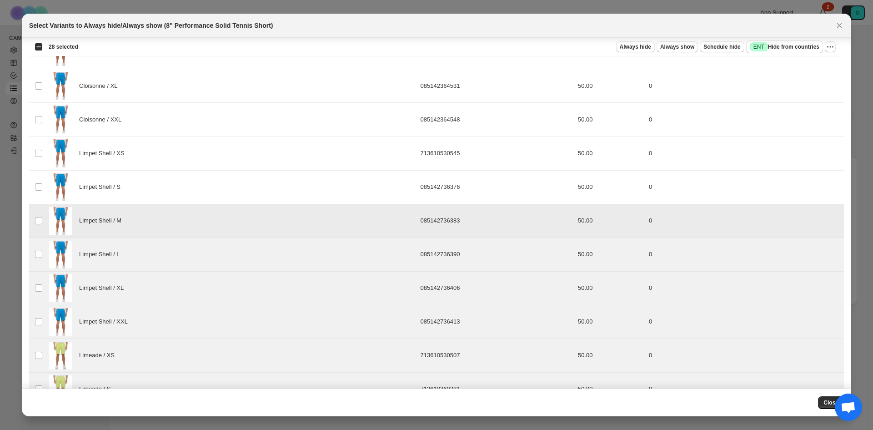
click at [41, 231] on td "Select product variant" at bounding box center [37, 221] width 17 height 34
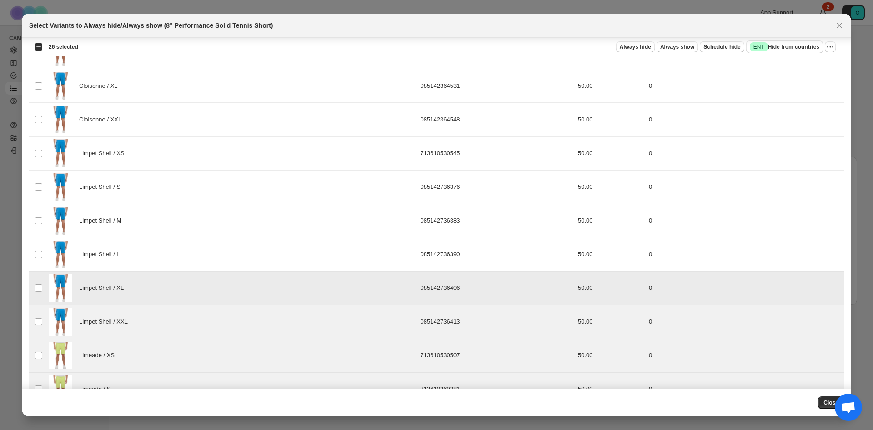
drag, startPoint x: 39, startPoint y: 280, endPoint x: 39, endPoint y: 308, distance: 27.7
click at [39, 280] on td "Select product variant" at bounding box center [37, 288] width 17 height 34
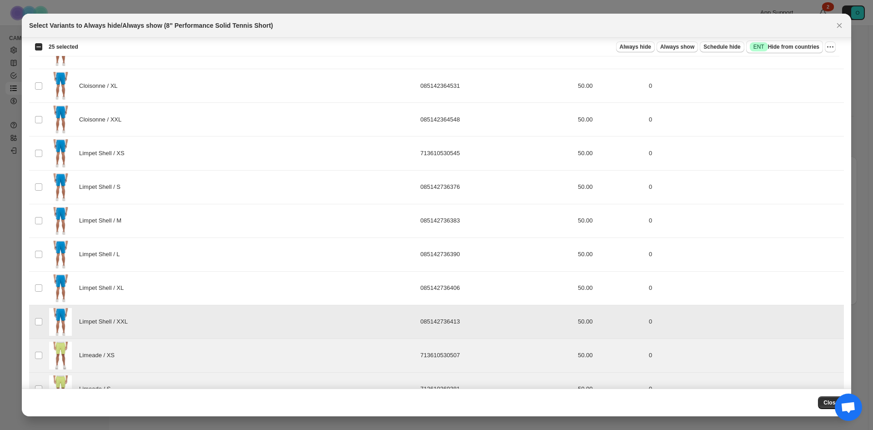
click at [39, 314] on td "Select product variant" at bounding box center [37, 322] width 17 height 34
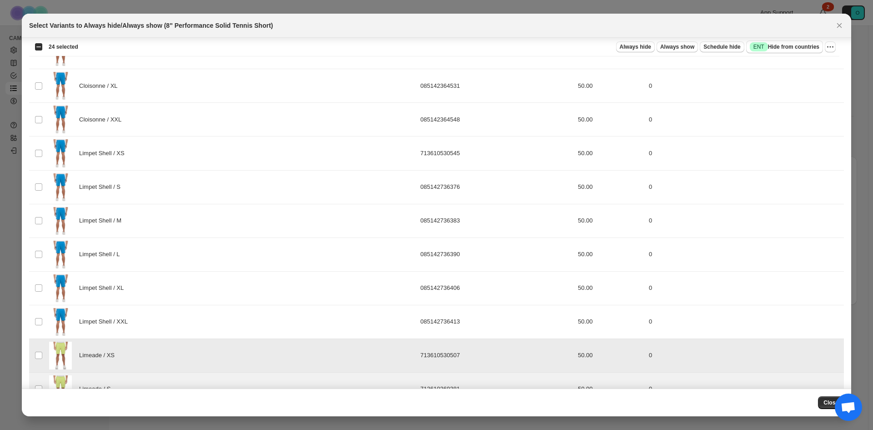
drag, startPoint x: 39, startPoint y: 348, endPoint x: 36, endPoint y: 365, distance: 17.5
click at [39, 349] on td "Select product variant" at bounding box center [37, 355] width 17 height 34
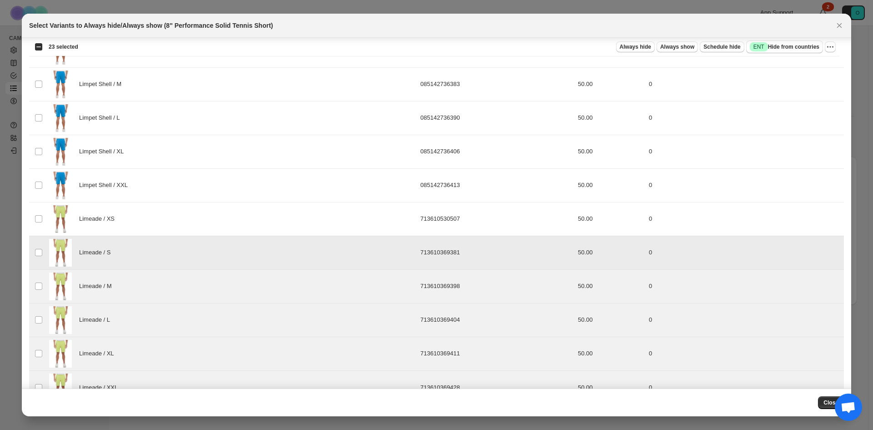
click at [45, 243] on td "Select product variant" at bounding box center [37, 253] width 17 height 34
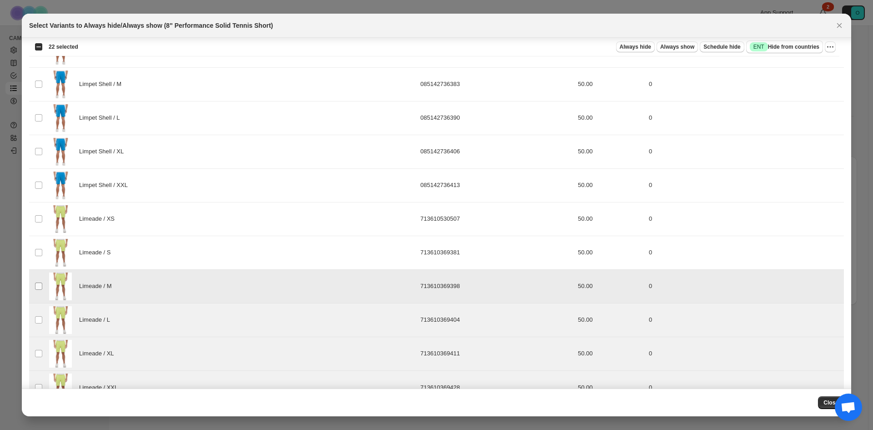
click at [42, 287] on td "Select product variant" at bounding box center [37, 286] width 17 height 34
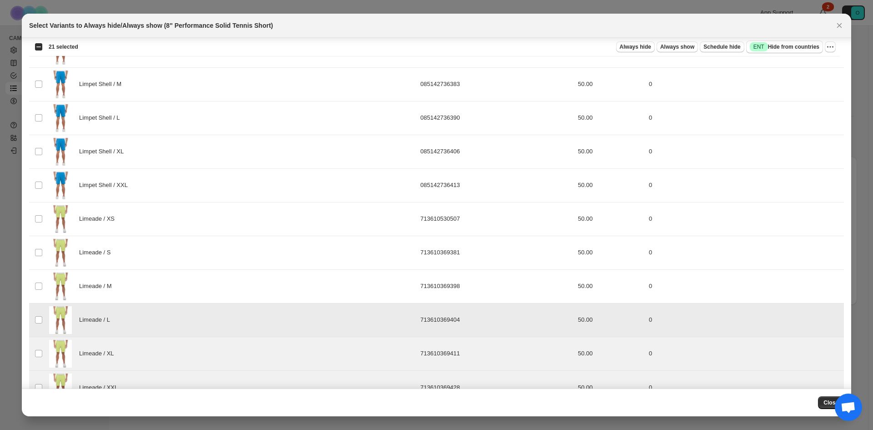
click at [39, 314] on td "Select product variant" at bounding box center [37, 320] width 17 height 34
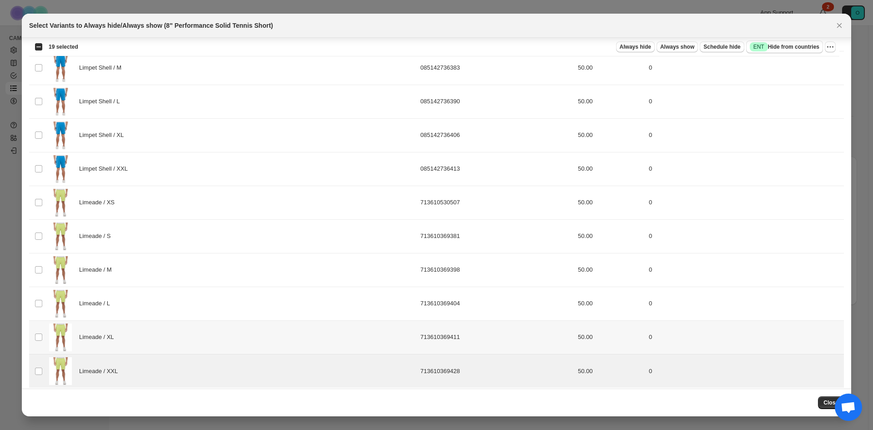
scroll to position [1888, 0]
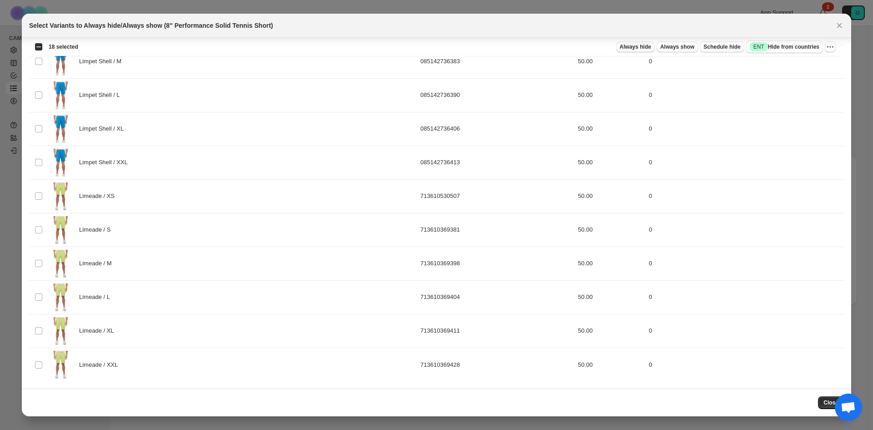
drag, startPoint x: 648, startPoint y: 45, endPoint x: 738, endPoint y: 123, distance: 119.0
click at [648, 45] on span "Always hide" at bounding box center [635, 46] width 31 height 7
click at [827, 405] on span "Close" at bounding box center [831, 402] width 15 height 7
